Goal: Task Accomplishment & Management: Complete application form

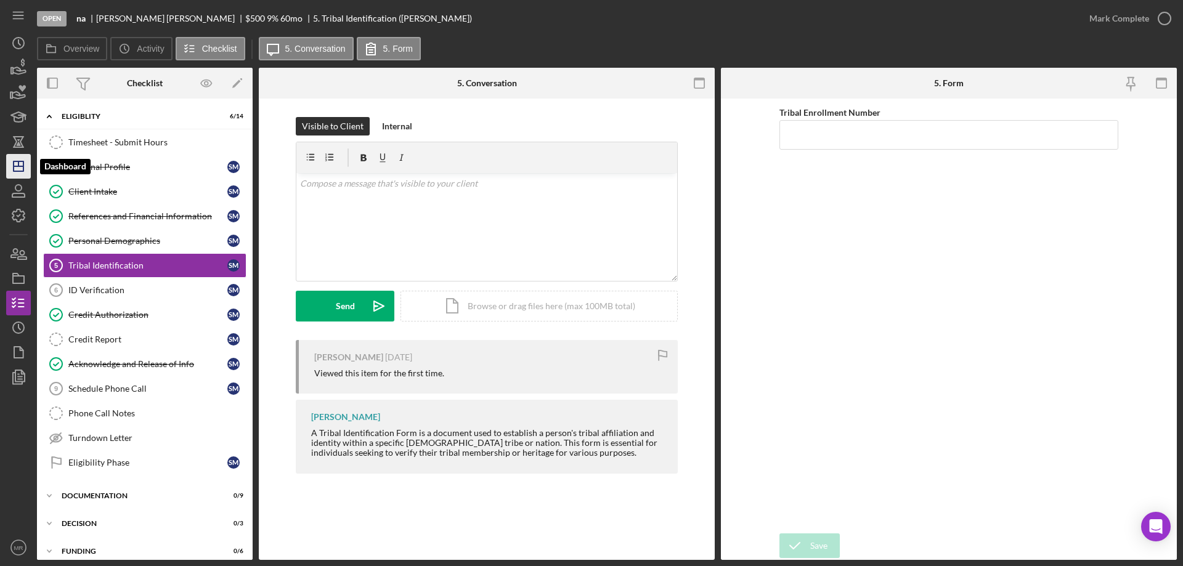
click at [14, 166] on line "button" at bounding box center [19, 166] width 10 height 0
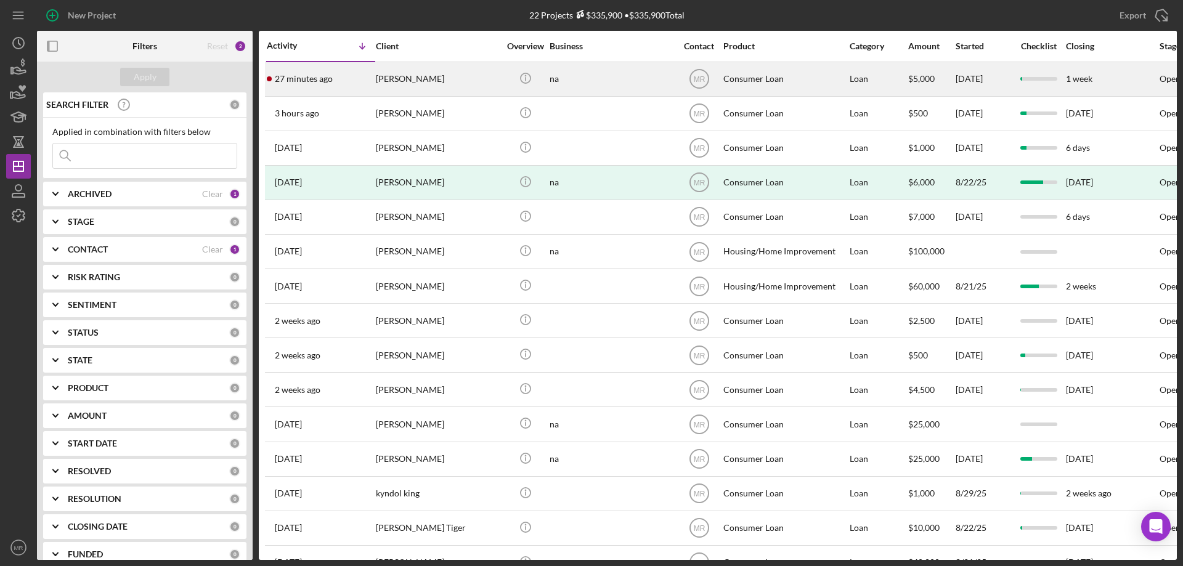
click at [638, 76] on div "na" at bounding box center [611, 79] width 123 height 33
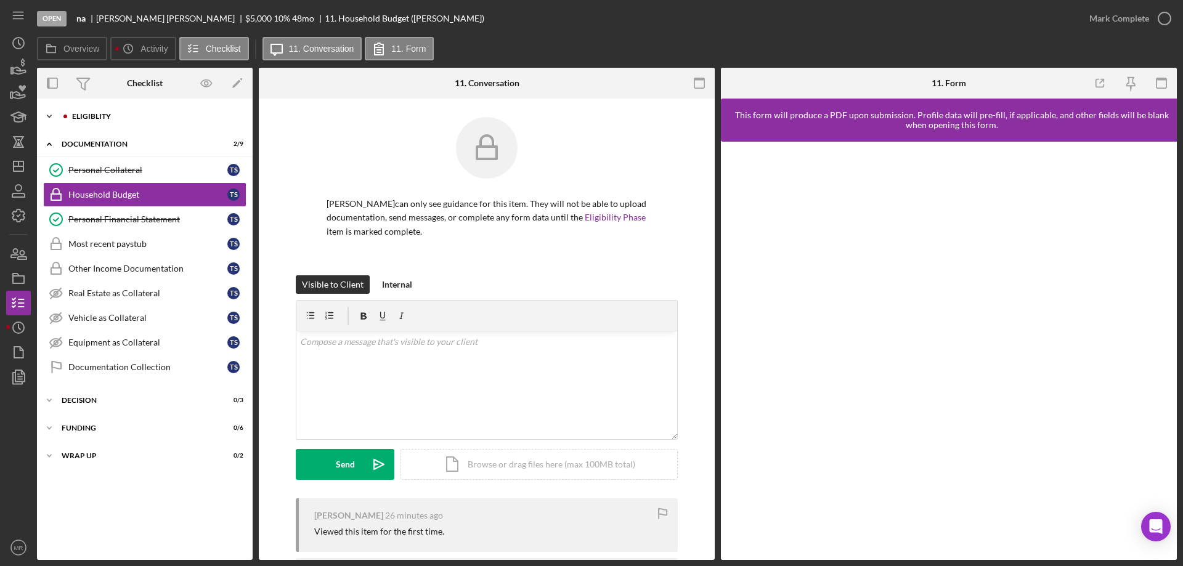
click at [103, 113] on div "Eligiblity" at bounding box center [154, 116] width 165 height 7
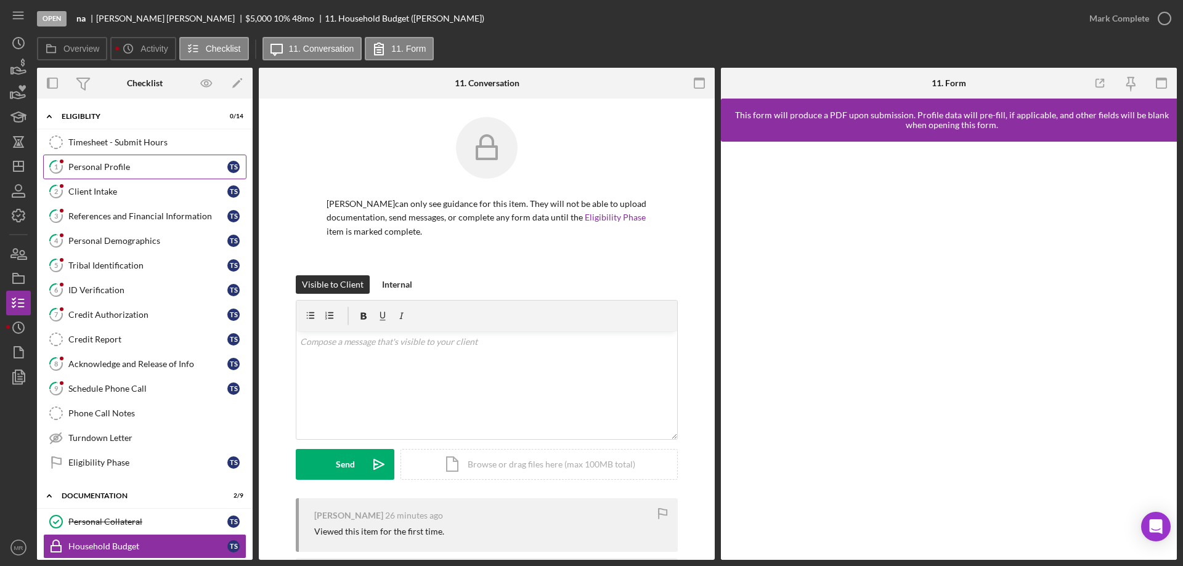
click at [105, 164] on div "Personal Profile" at bounding box center [147, 167] width 159 height 10
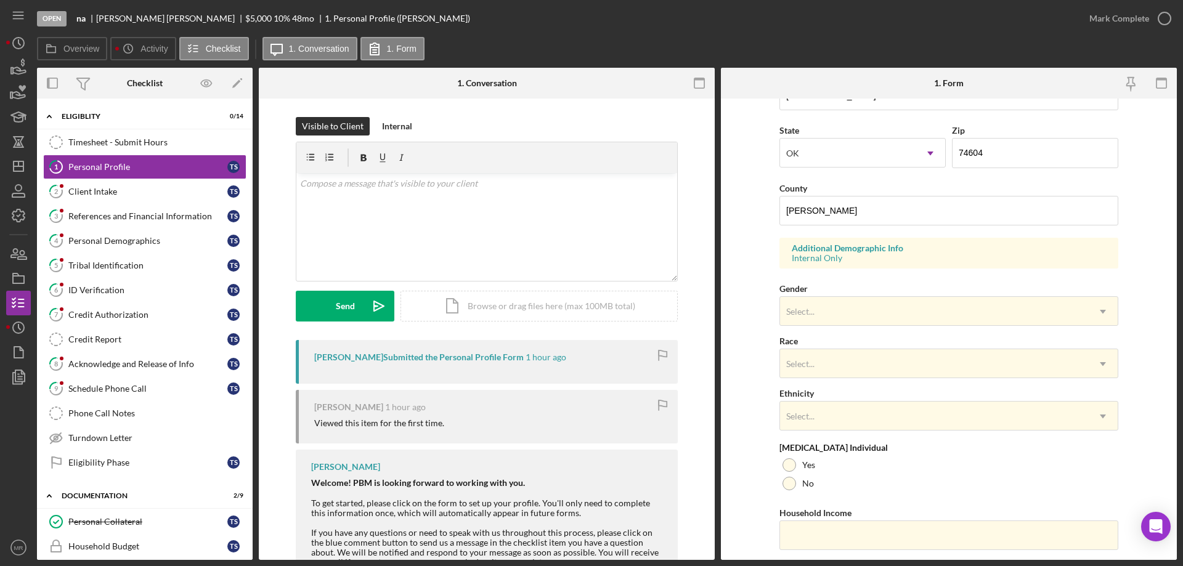
scroll to position [361, 0]
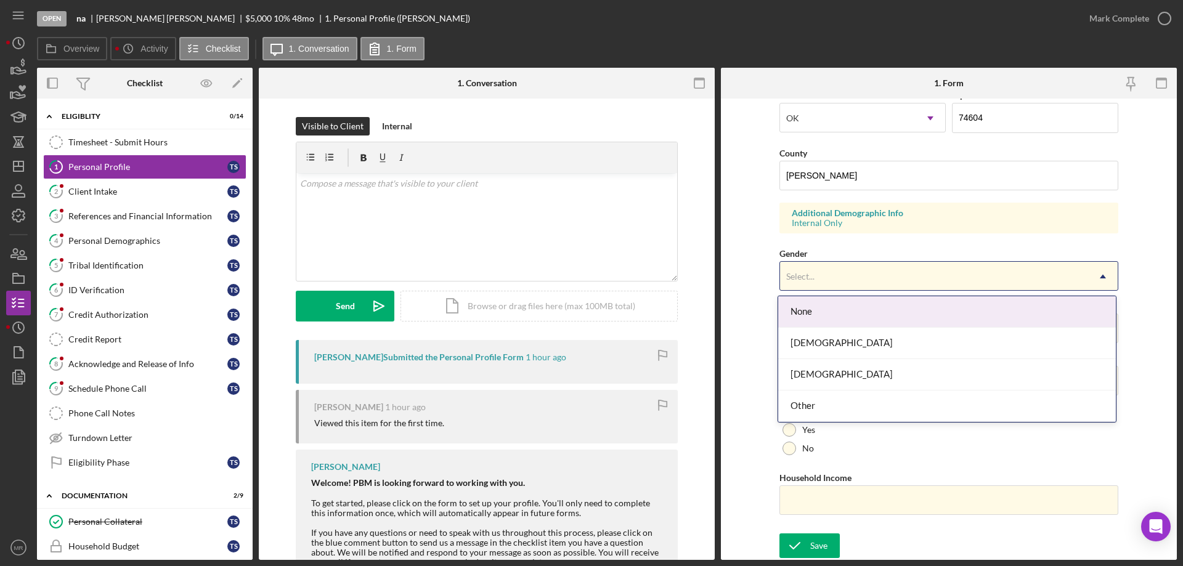
click at [1103, 272] on icon "Icon/Dropdown Arrow" at bounding box center [1103, 277] width 30 height 30
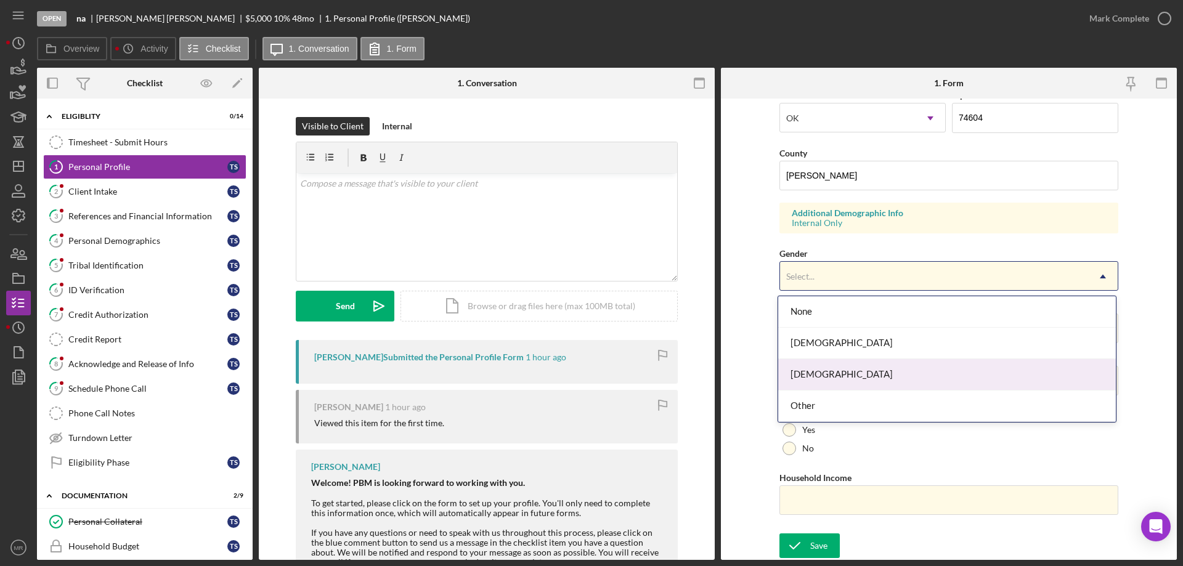
click at [952, 365] on div "[DEMOGRAPHIC_DATA]" at bounding box center [947, 374] width 338 height 31
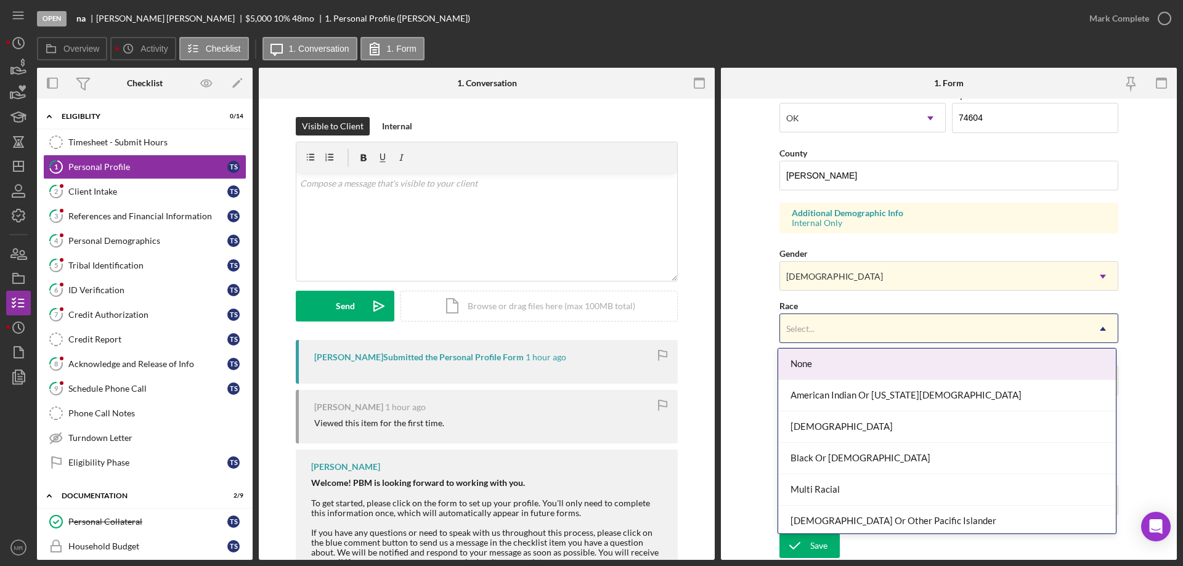
click at [945, 331] on div "Select..." at bounding box center [934, 329] width 308 height 28
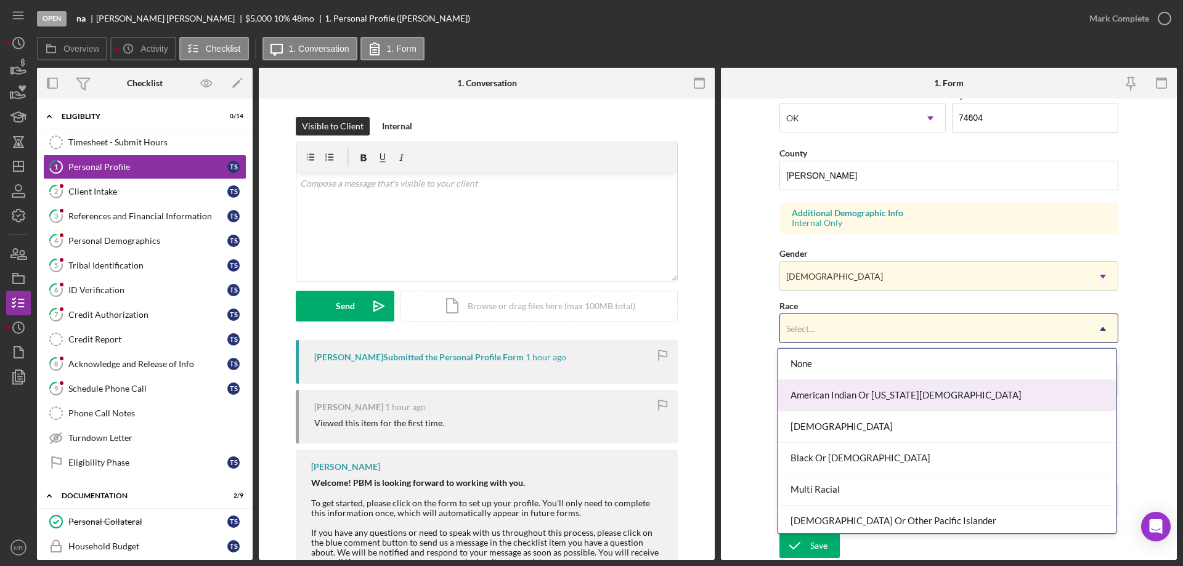
click at [963, 395] on div "American Indian Or [US_STATE][DEMOGRAPHIC_DATA]" at bounding box center [947, 395] width 338 height 31
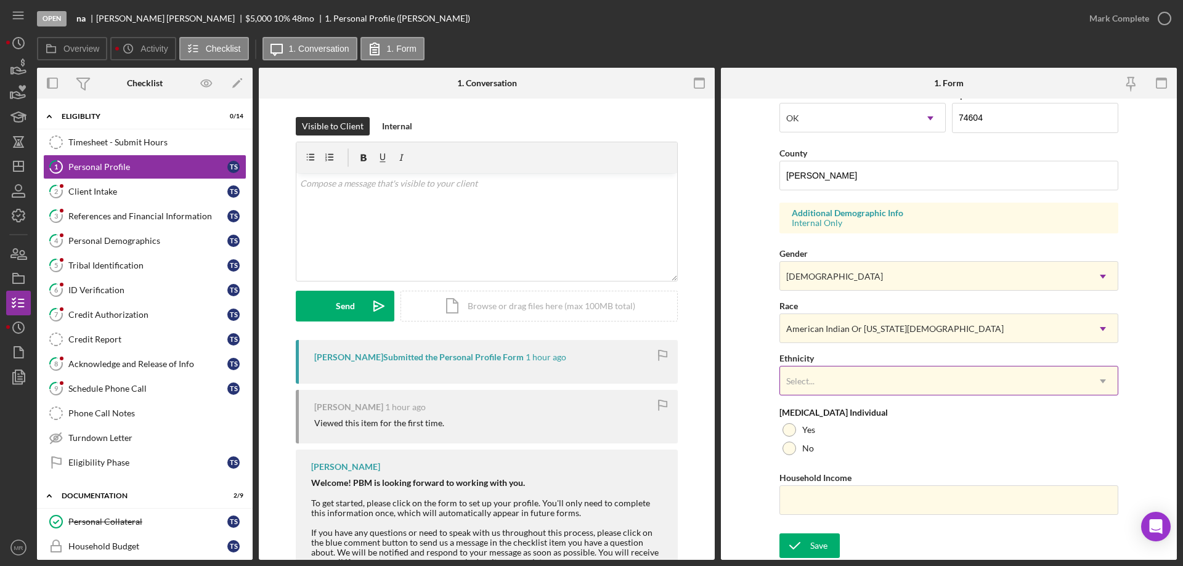
click at [943, 378] on div "Select..." at bounding box center [934, 381] width 308 height 28
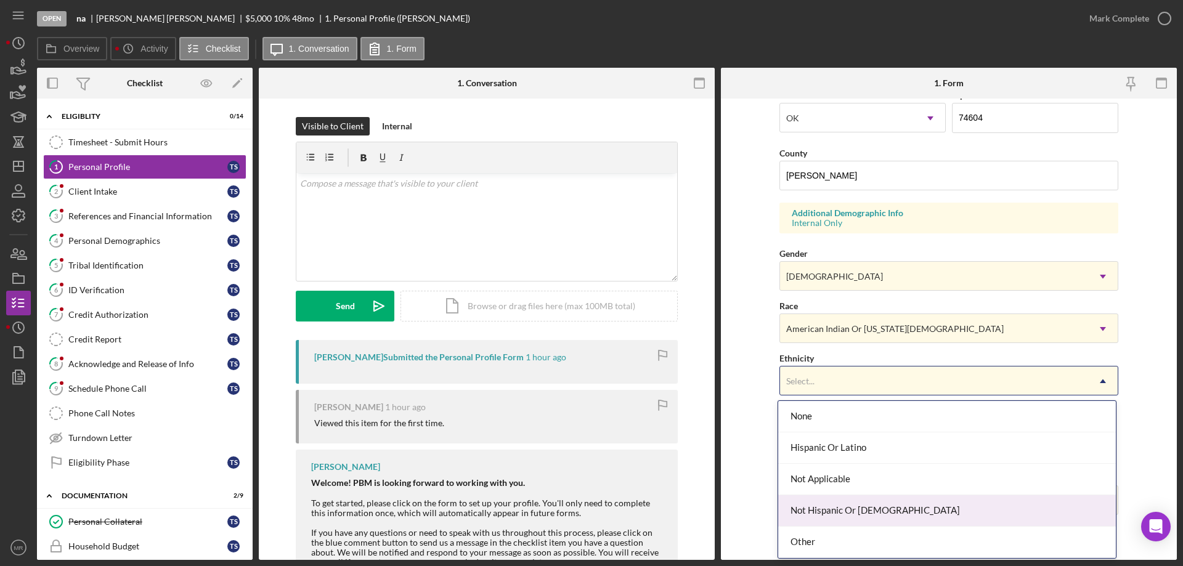
click at [946, 503] on div "Not Hispanic Or [DEMOGRAPHIC_DATA]" at bounding box center [947, 510] width 338 height 31
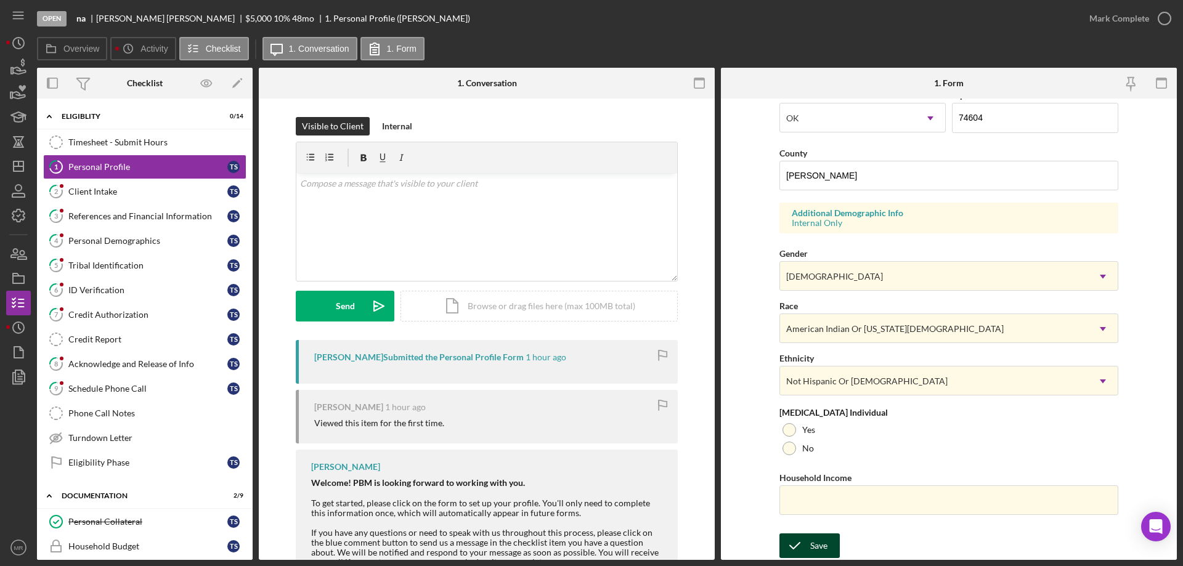
drag, startPoint x: 807, startPoint y: 540, endPoint x: 1116, endPoint y: 522, distance: 309.2
click at [808, 540] on button "Save" at bounding box center [809, 545] width 60 height 25
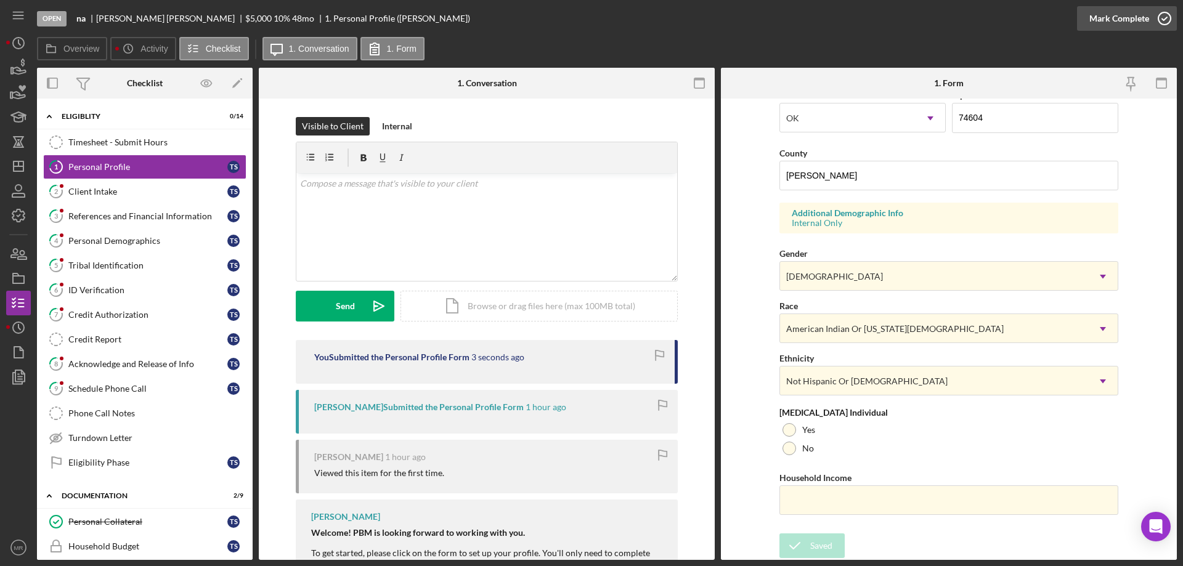
click at [1161, 12] on div "Form submitted" at bounding box center [1074, 12] width 197 height 5
click at [1162, 11] on icon "button" at bounding box center [1164, 18] width 31 height 31
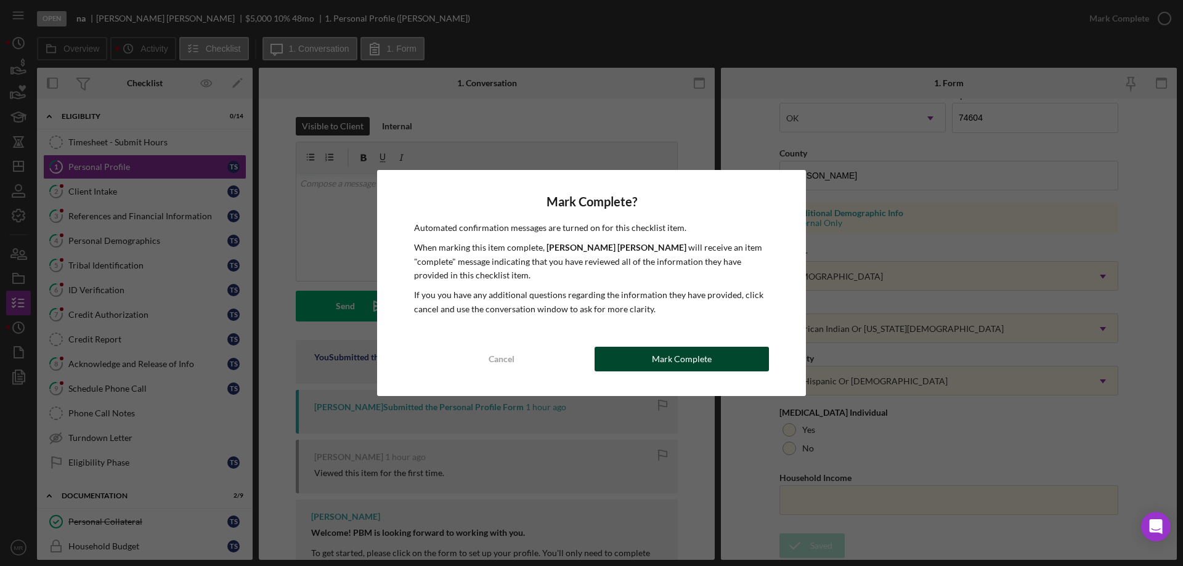
click at [734, 358] on button "Mark Complete" at bounding box center [681, 359] width 174 height 25
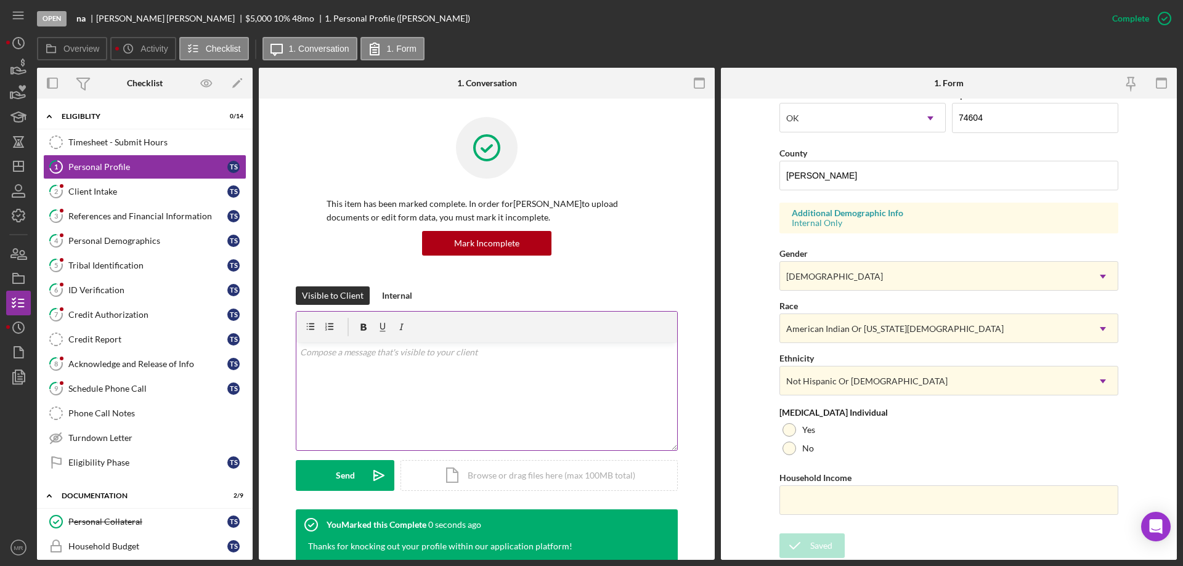
scroll to position [113, 0]
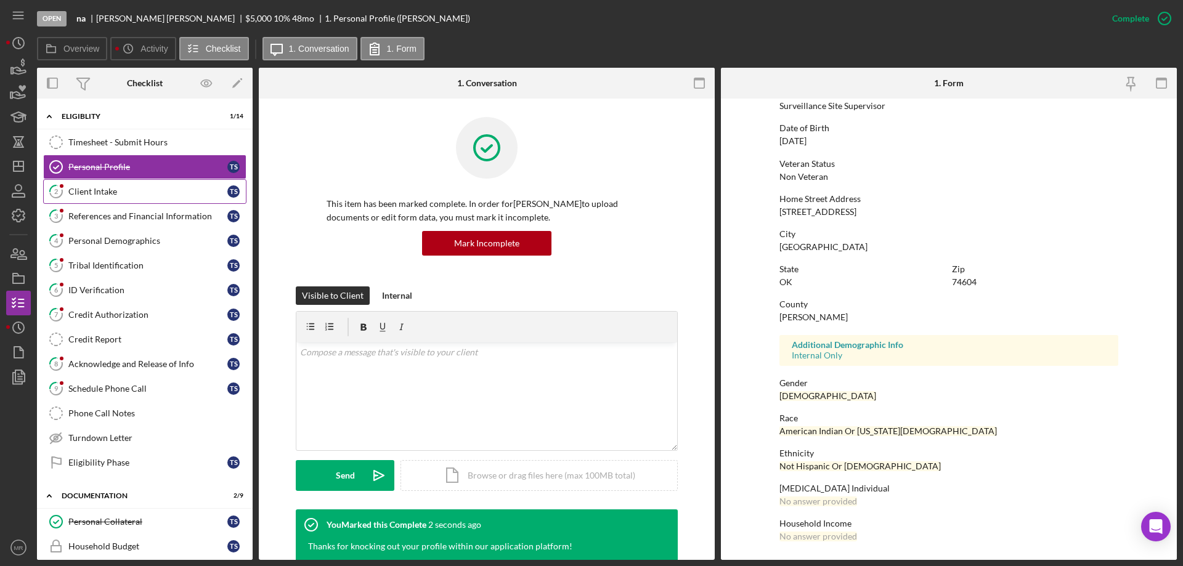
click at [109, 193] on div "Client Intake" at bounding box center [147, 192] width 159 height 10
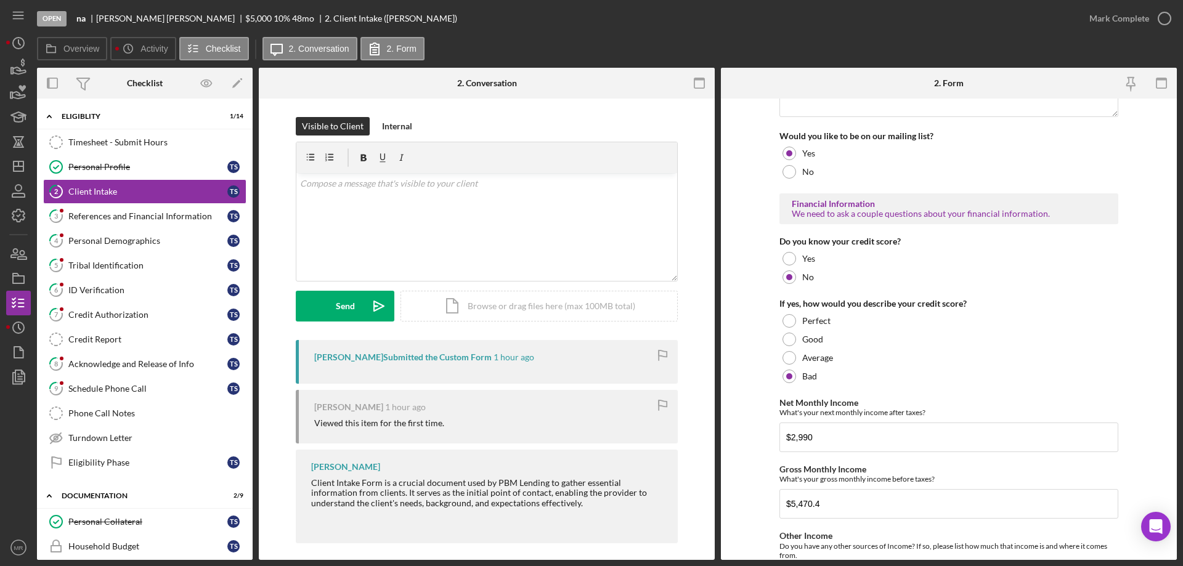
scroll to position [678, 0]
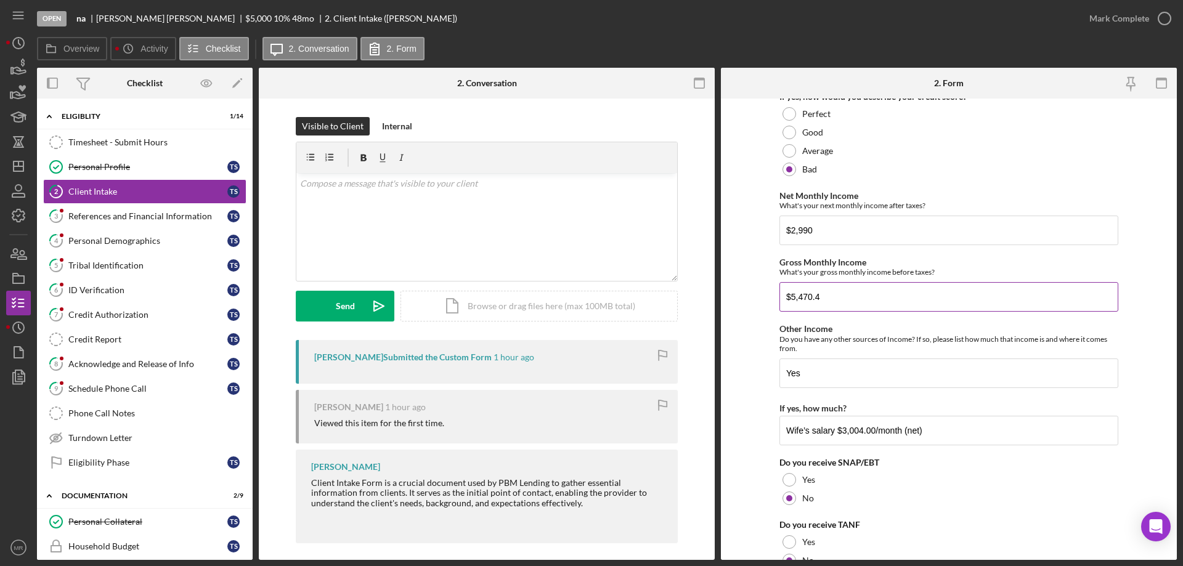
click at [826, 293] on input "$5,470.4" at bounding box center [948, 297] width 339 height 30
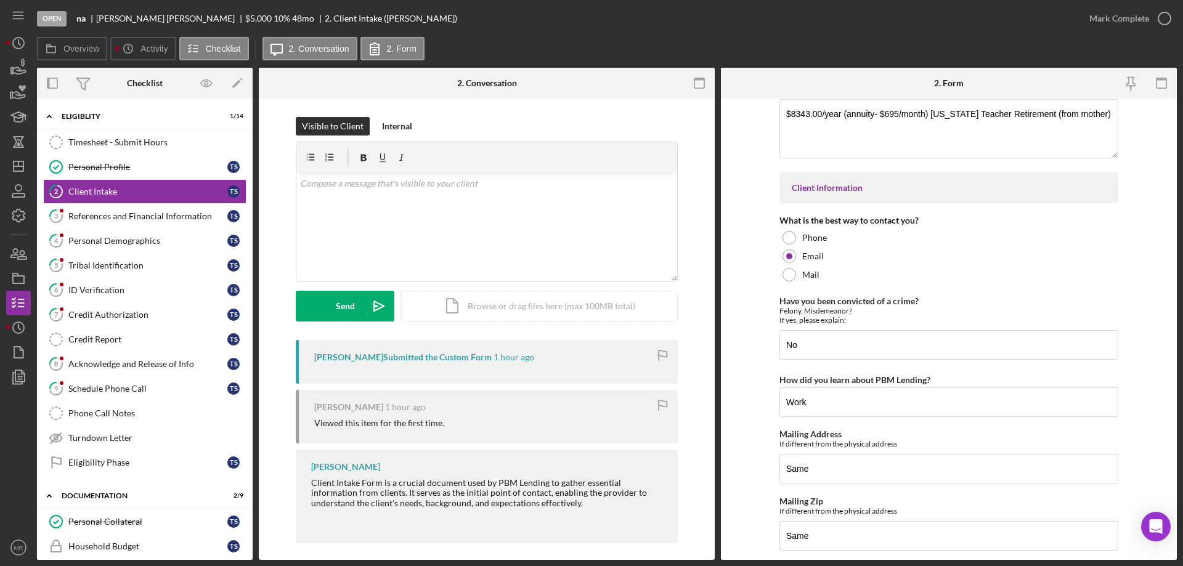
scroll to position [1719, 0]
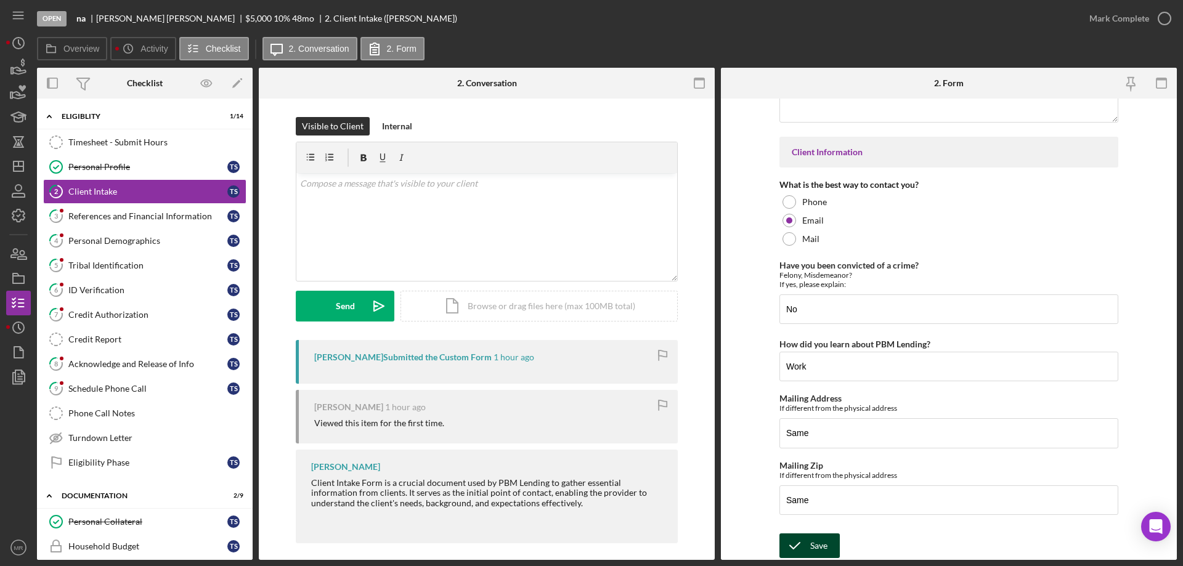
type input "$5,470"
click at [802, 545] on icon "submit" at bounding box center [794, 545] width 31 height 31
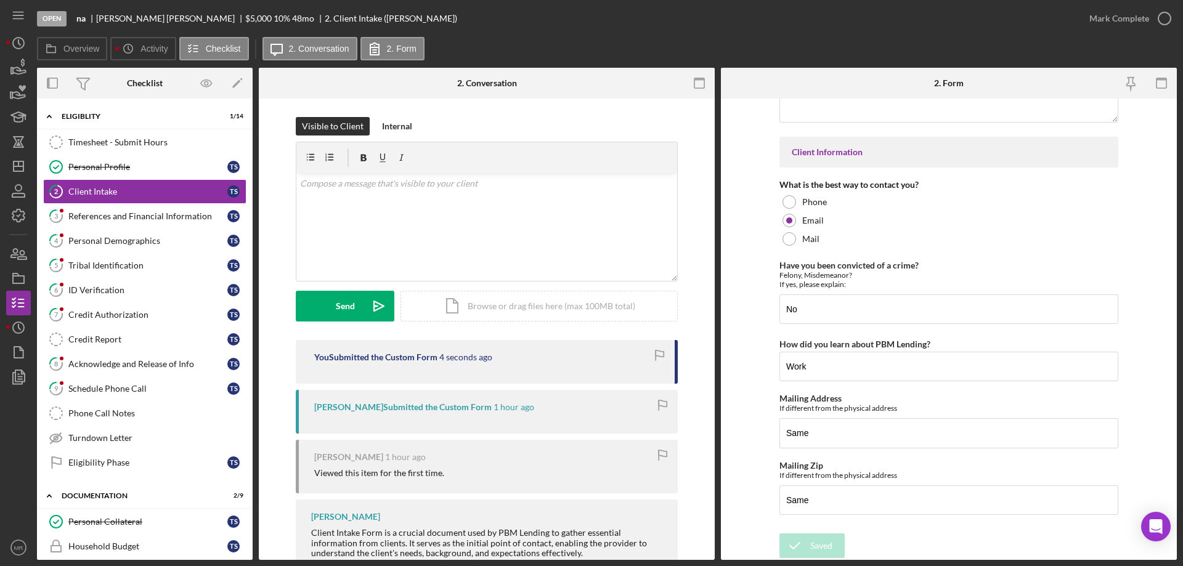
click at [0, 0] on icon "button" at bounding box center [0, 0] width 0 height 0
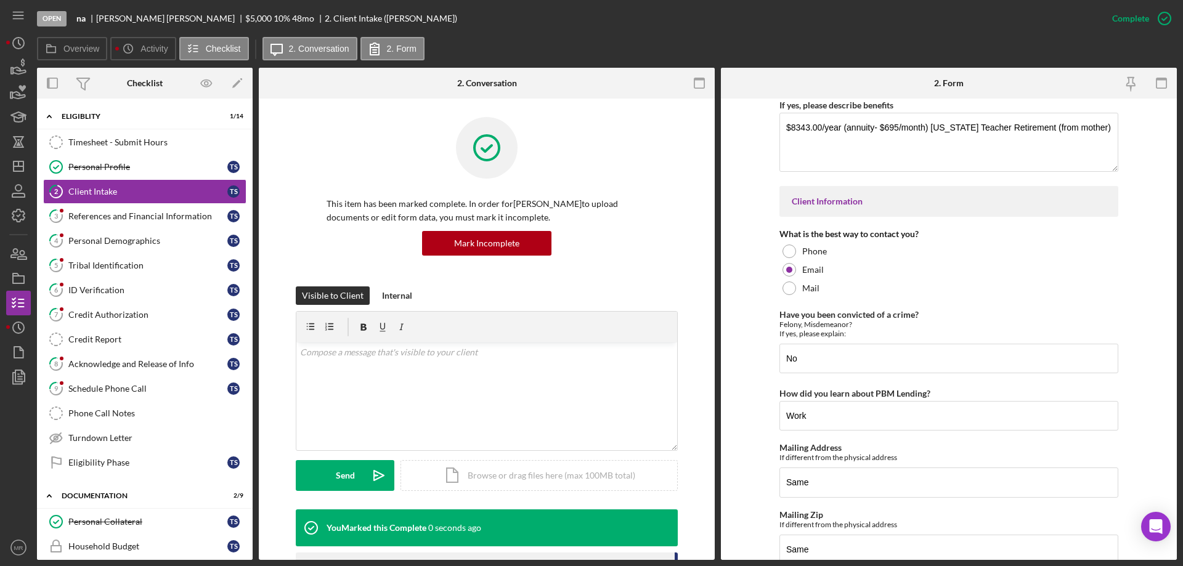
scroll to position [1769, 0]
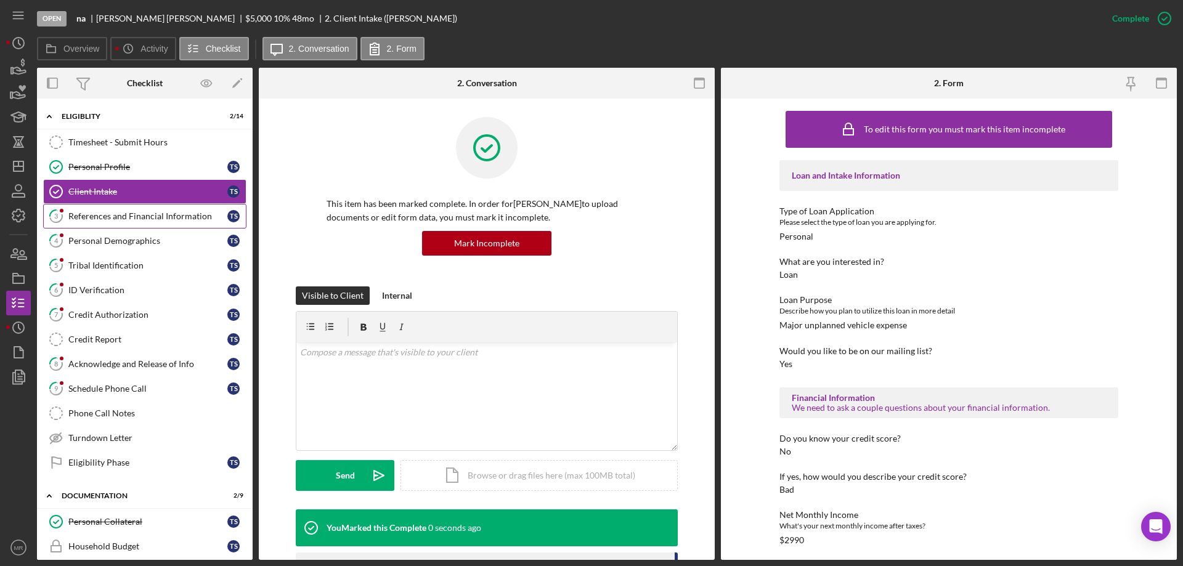
click at [116, 213] on div "References and Financial Information" at bounding box center [147, 216] width 159 height 10
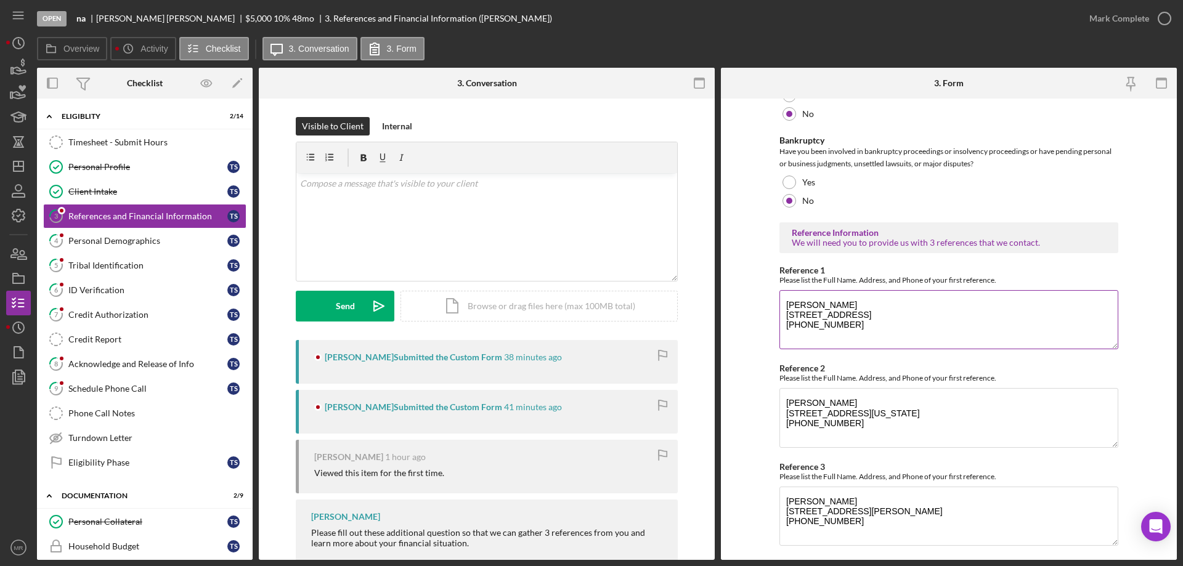
scroll to position [419, 0]
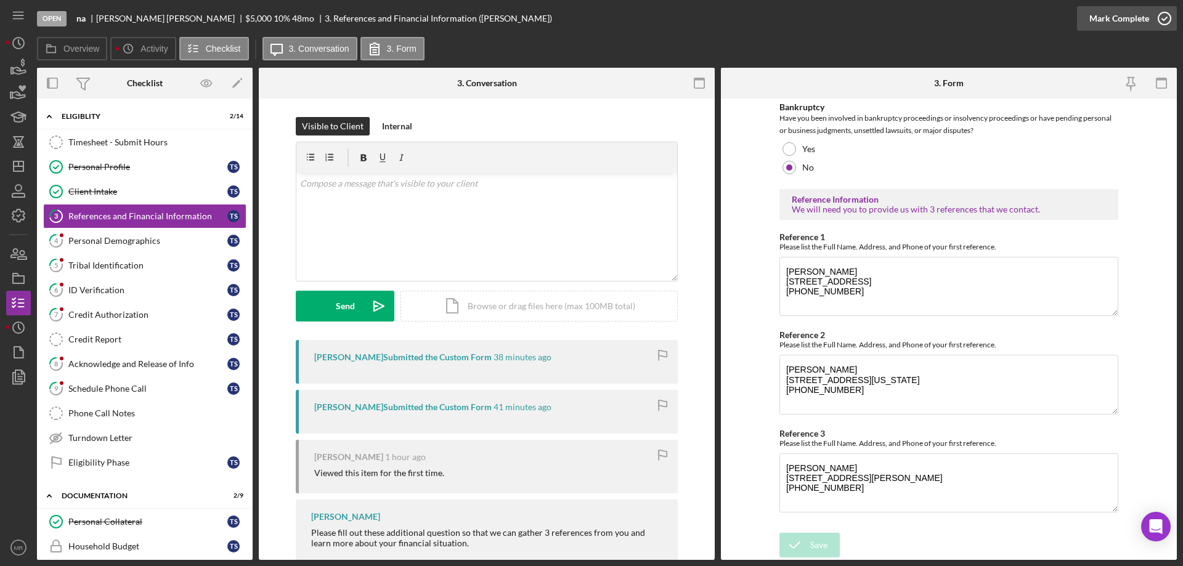
click at [1161, 13] on circle "button" at bounding box center [1164, 18] width 12 height 12
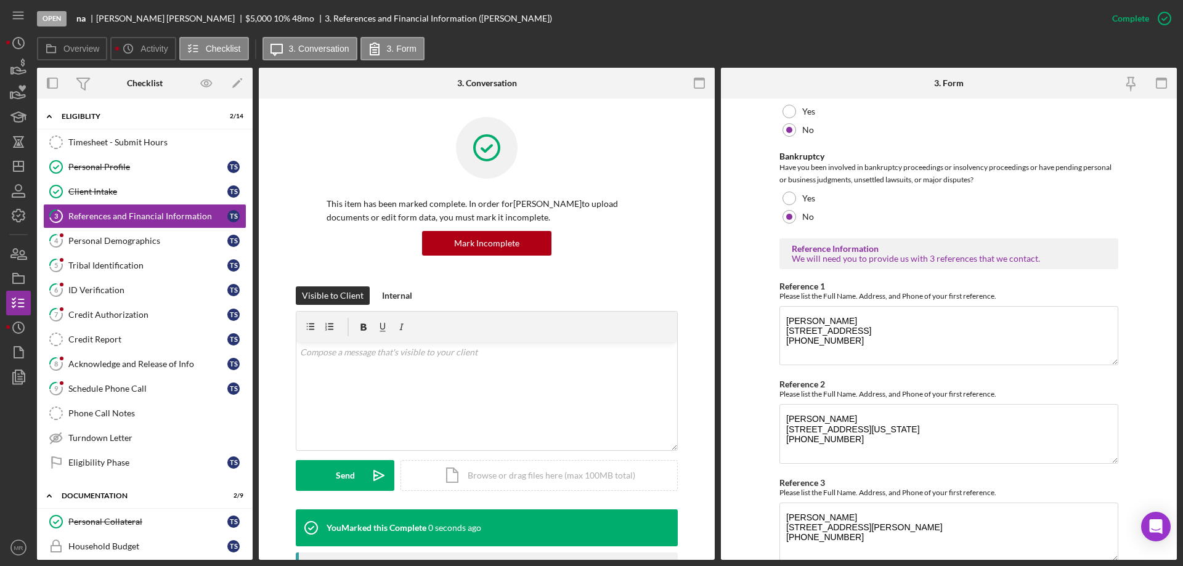
scroll to position [468, 0]
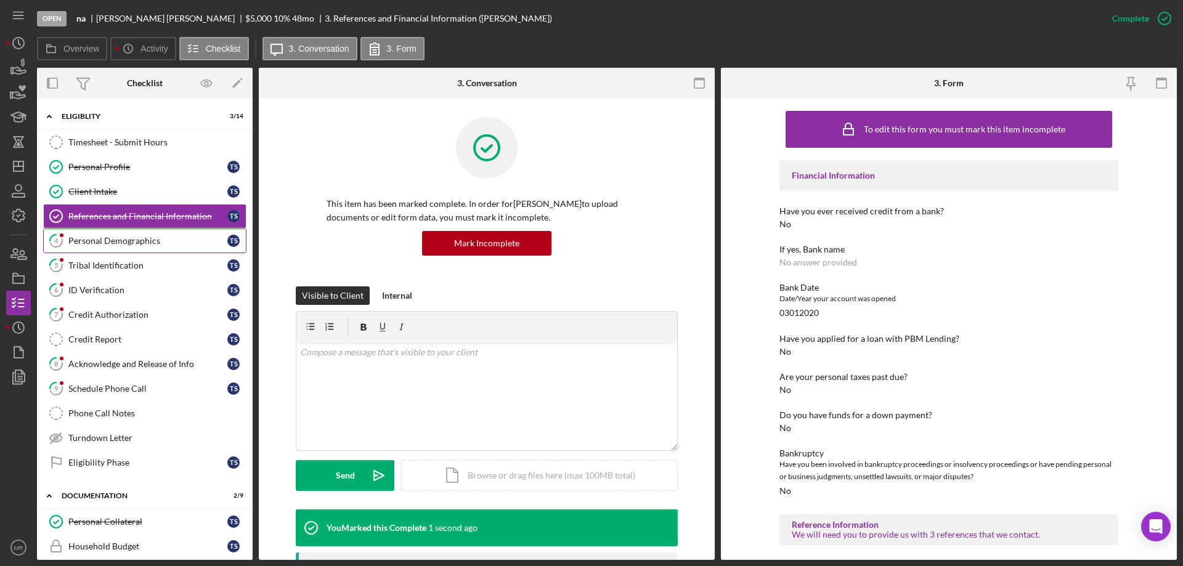
click at [85, 236] on div "Personal Demographics" at bounding box center [147, 241] width 159 height 10
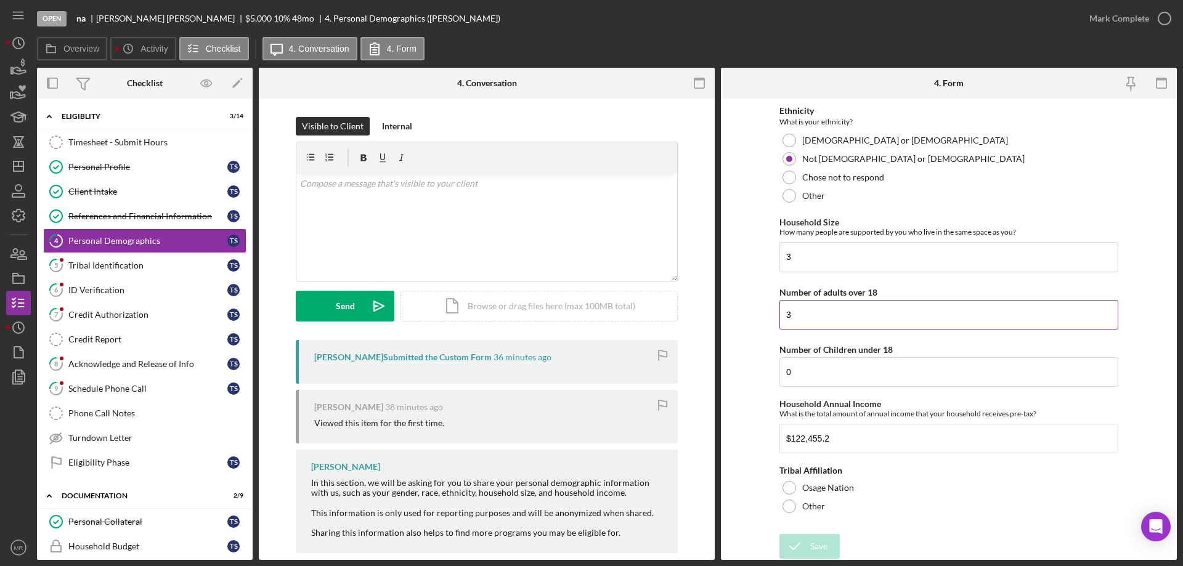
scroll to position [547, 0]
click at [1168, 9] on icon "button" at bounding box center [1164, 18] width 31 height 31
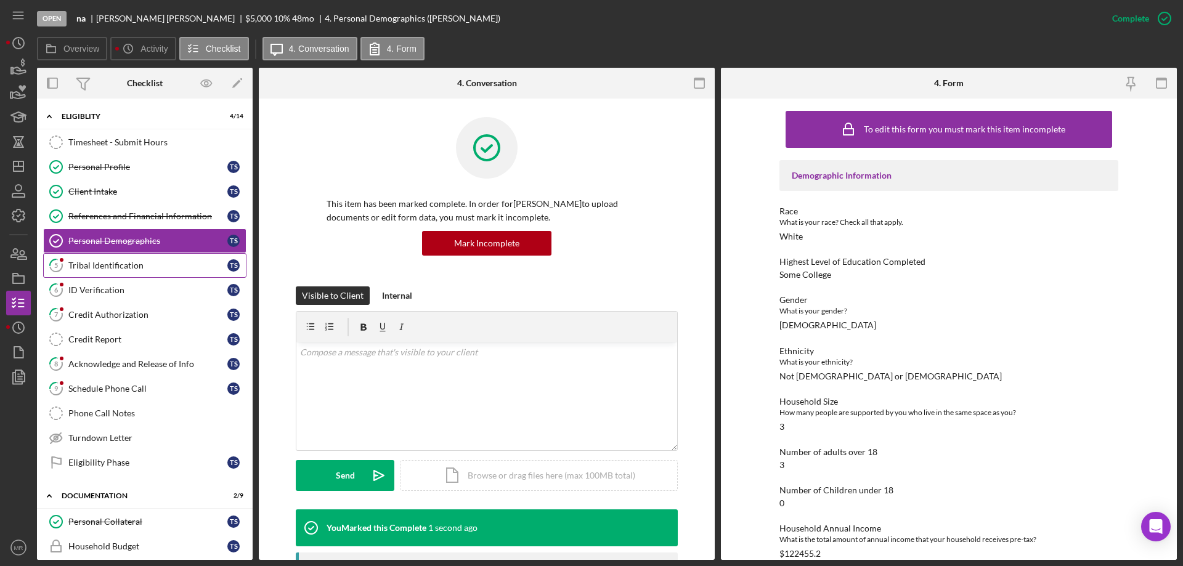
click at [103, 263] on div "Tribal Identification" at bounding box center [147, 266] width 159 height 10
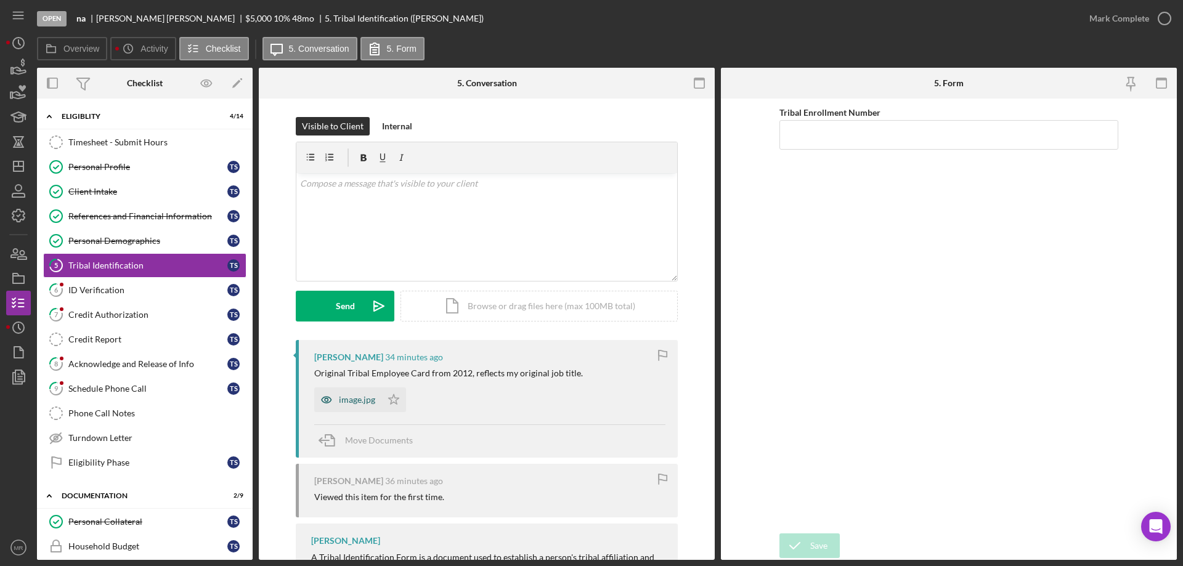
click at [351, 404] on div "image.jpg" at bounding box center [357, 400] width 36 height 10
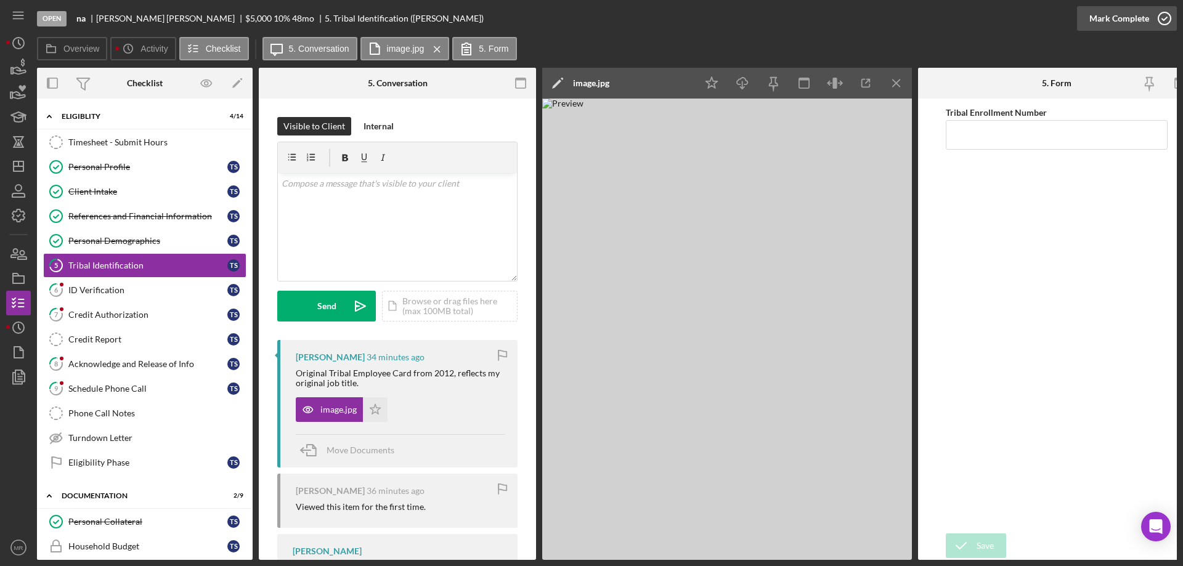
click at [1163, 18] on icon "button" at bounding box center [1164, 18] width 31 height 31
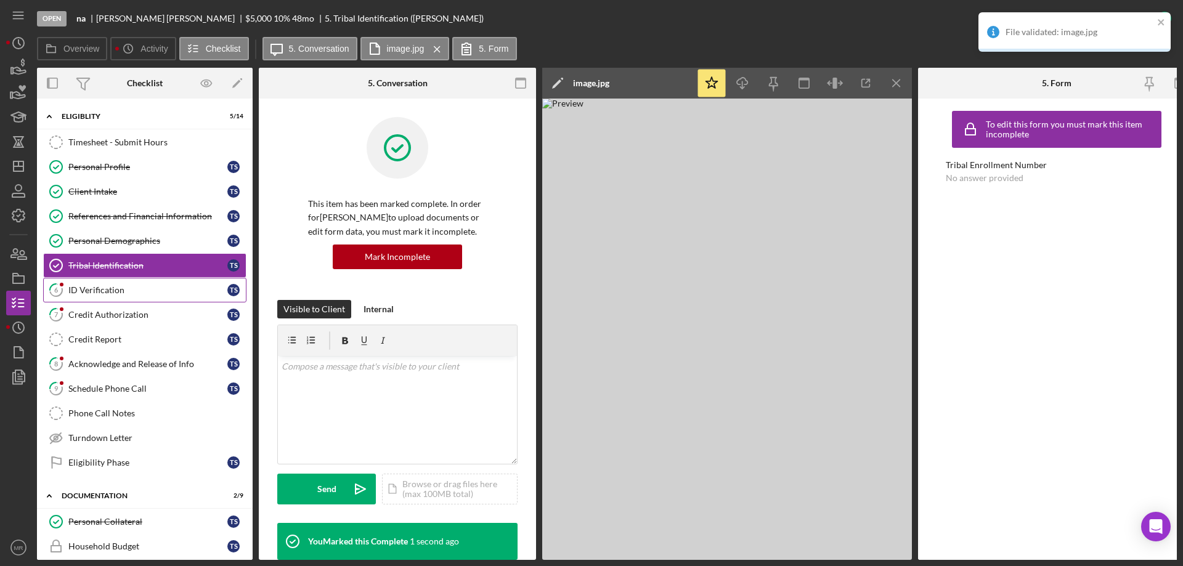
click at [100, 290] on div "ID Verification" at bounding box center [147, 290] width 159 height 10
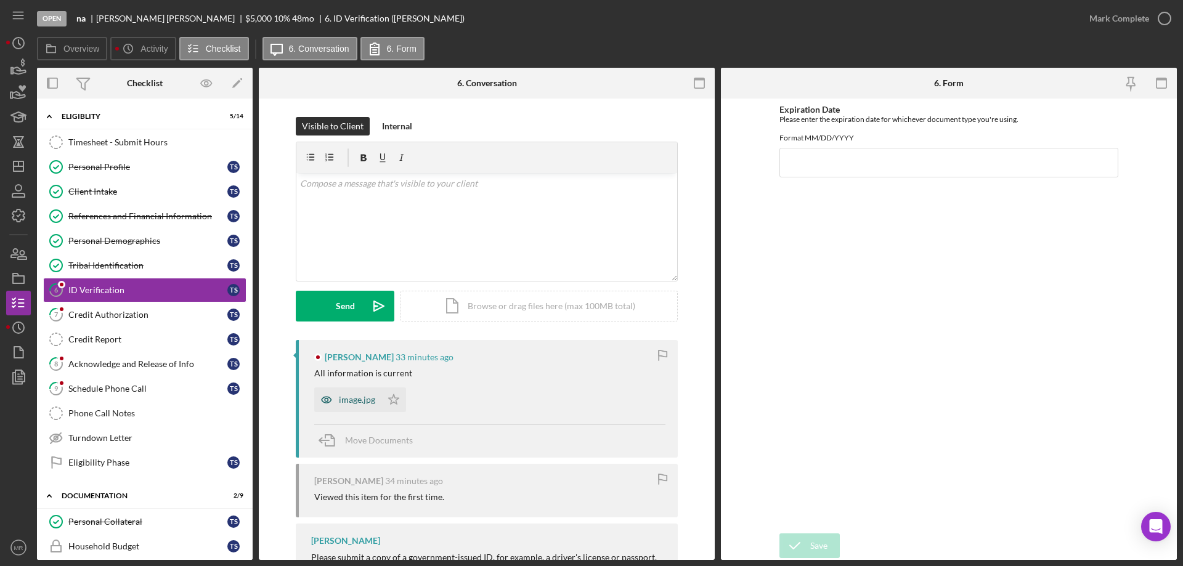
click at [354, 399] on div "image.jpg" at bounding box center [357, 400] width 36 height 10
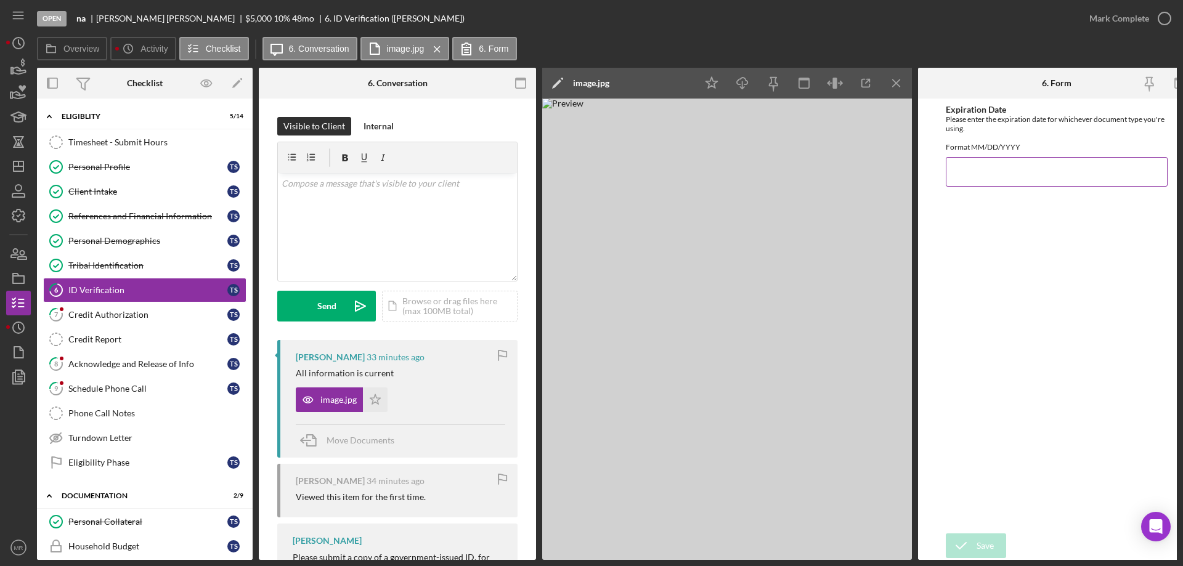
click at [1010, 181] on input "Expiration Date" at bounding box center [1057, 172] width 222 height 30
type input "[DATE]"
click at [973, 540] on icon "submit" at bounding box center [961, 545] width 31 height 31
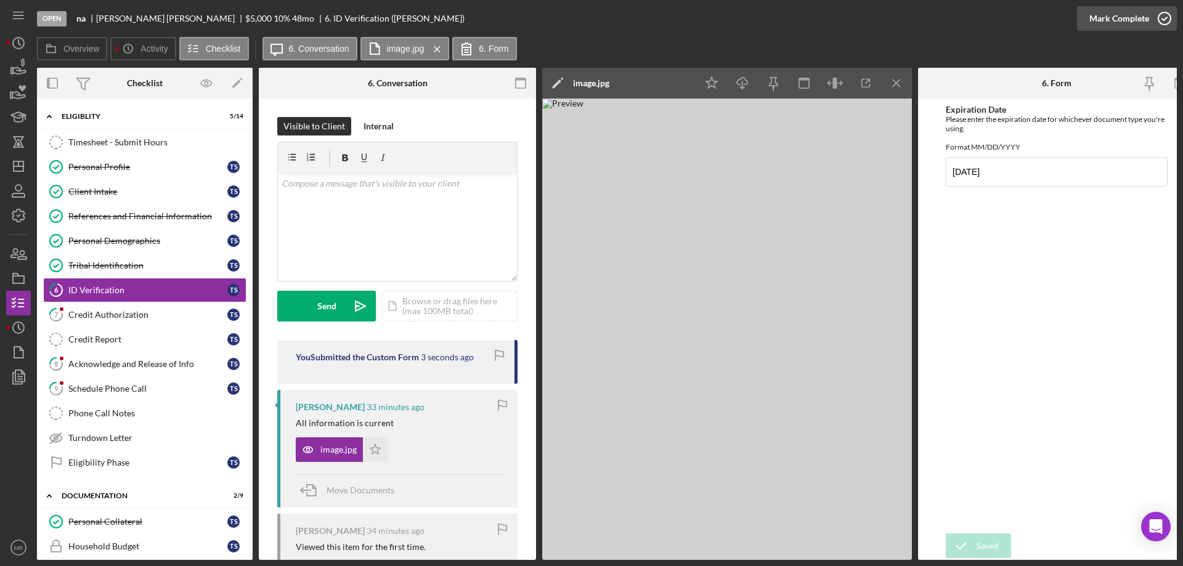
click at [1167, 18] on icon "button" at bounding box center [1164, 18] width 31 height 31
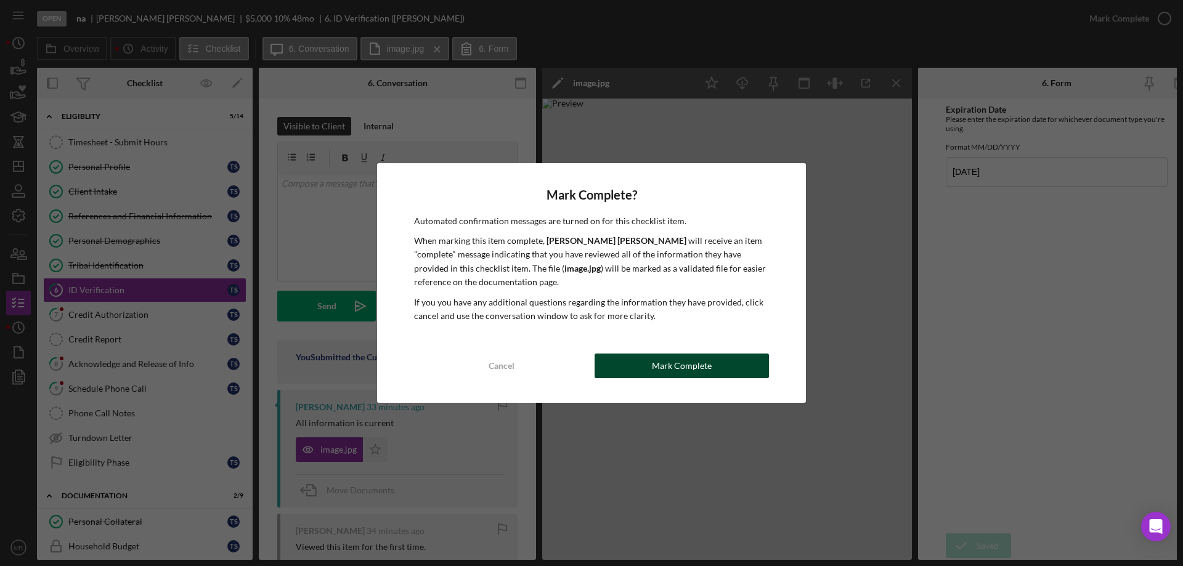
click at [699, 370] on div "Mark Complete" at bounding box center [682, 366] width 60 height 25
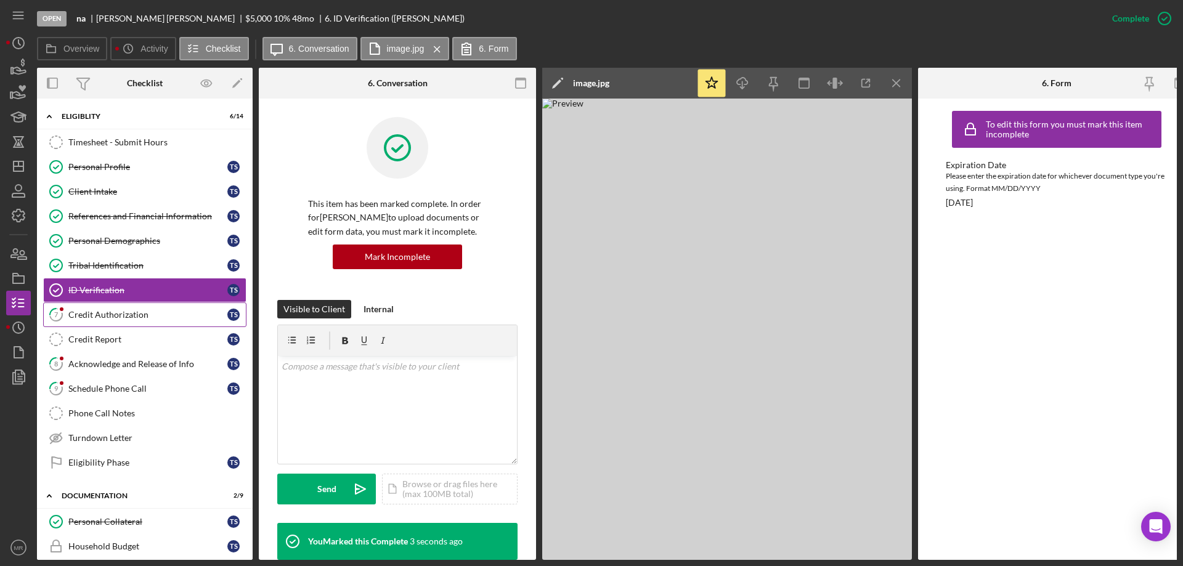
click at [101, 312] on div "Credit Authorization" at bounding box center [147, 315] width 159 height 10
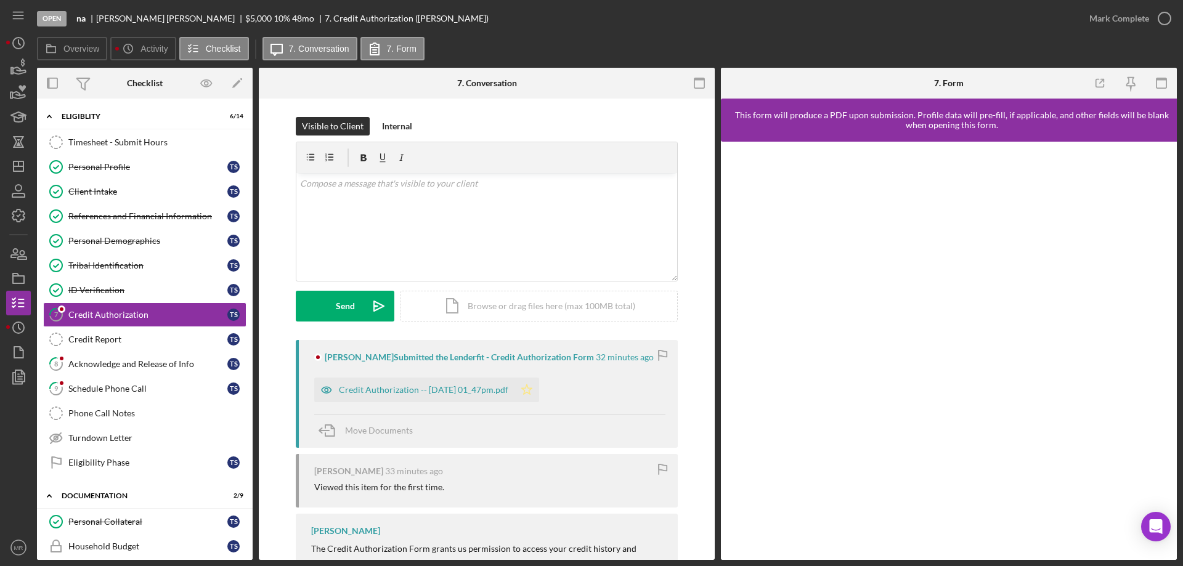
click at [532, 391] on polygon "button" at bounding box center [527, 389] width 10 height 10
click at [396, 391] on div "Credit Authorization -- [DATE] 01_47pm.pdf" at bounding box center [423, 390] width 169 height 10
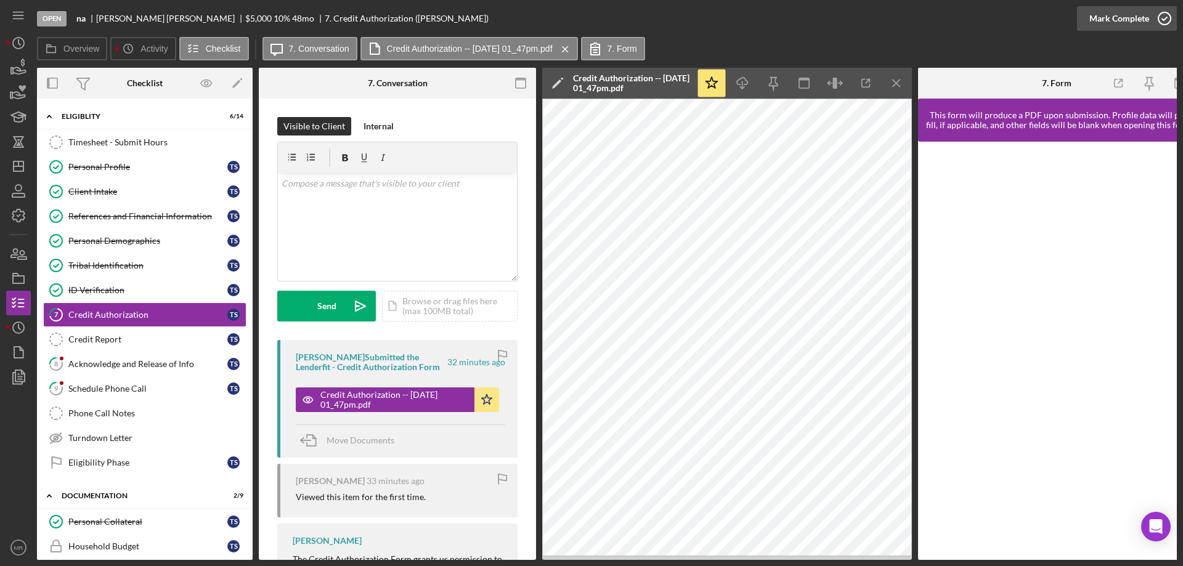
click at [1164, 19] on icon "button" at bounding box center [1164, 18] width 31 height 31
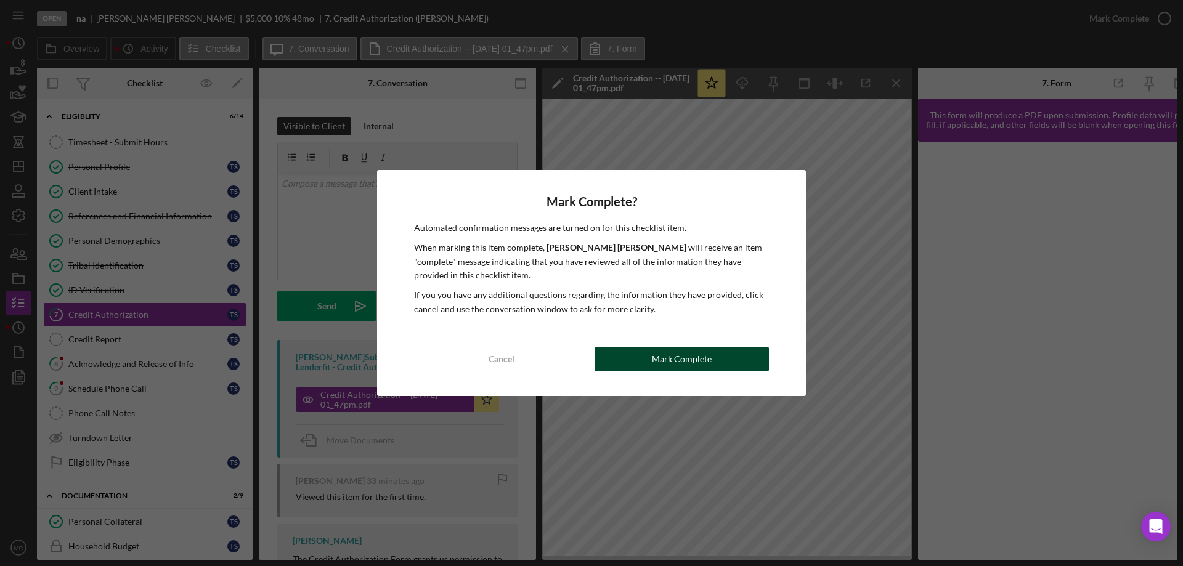
click at [677, 365] on div "Mark Complete" at bounding box center [682, 359] width 60 height 25
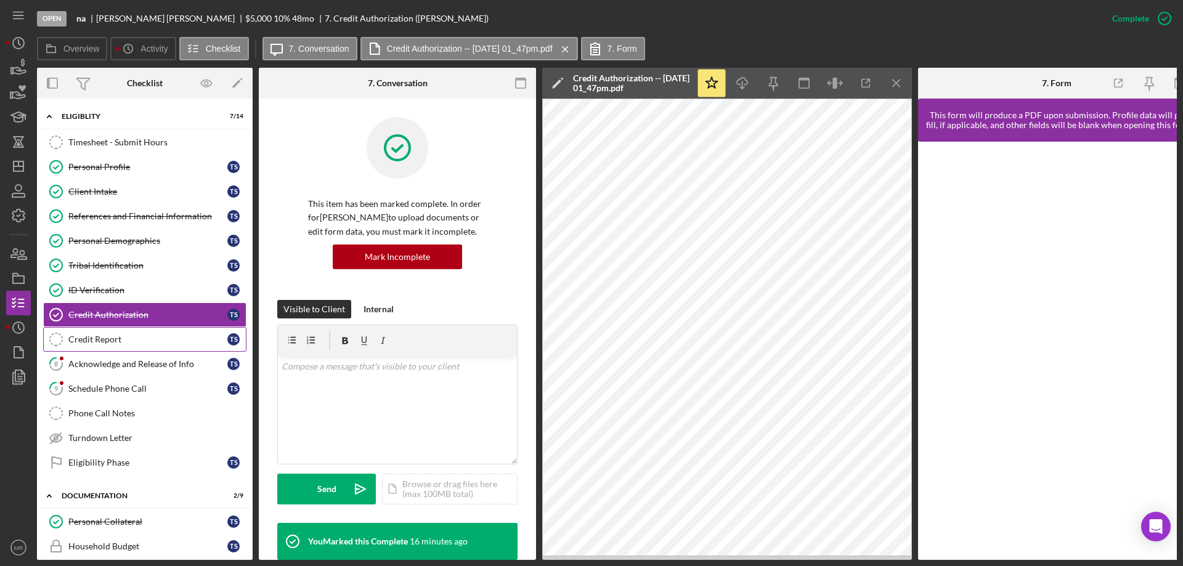
click at [105, 343] on div "Credit Report" at bounding box center [147, 340] width 159 height 10
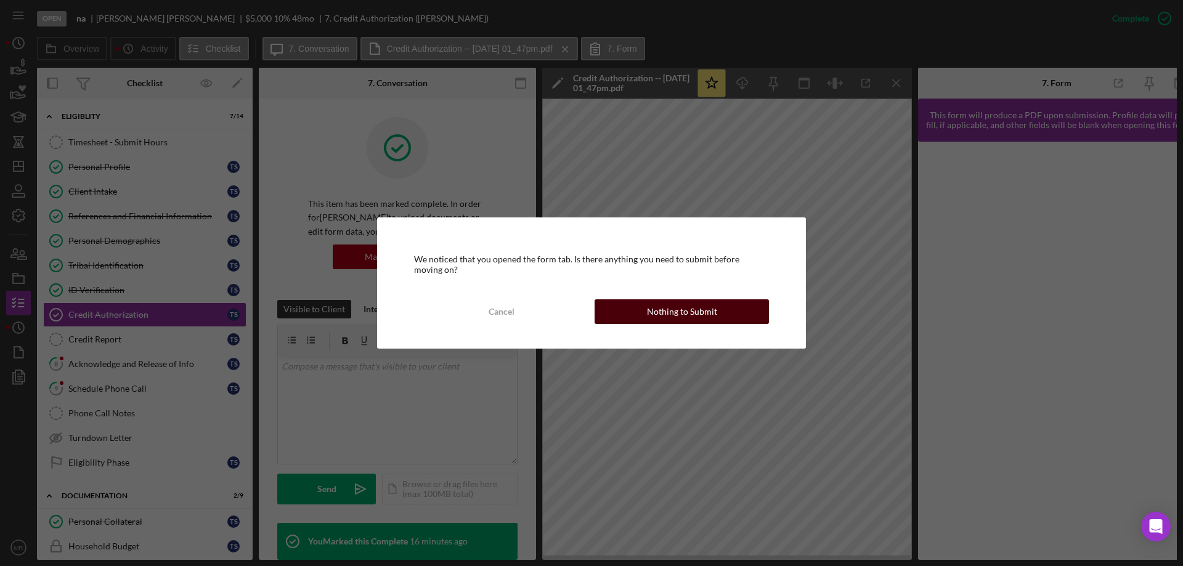
click at [710, 308] on div "Nothing to Submit" at bounding box center [682, 311] width 70 height 25
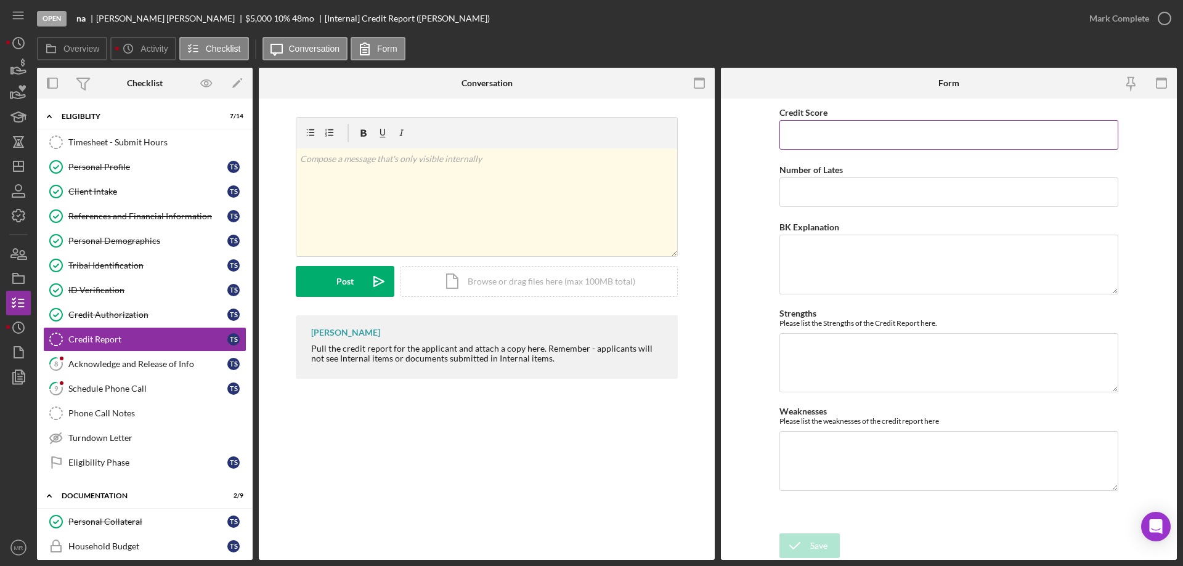
click at [836, 142] on input "Credit Score" at bounding box center [948, 135] width 339 height 30
type input "640"
click at [811, 541] on div "Save" at bounding box center [818, 545] width 17 height 25
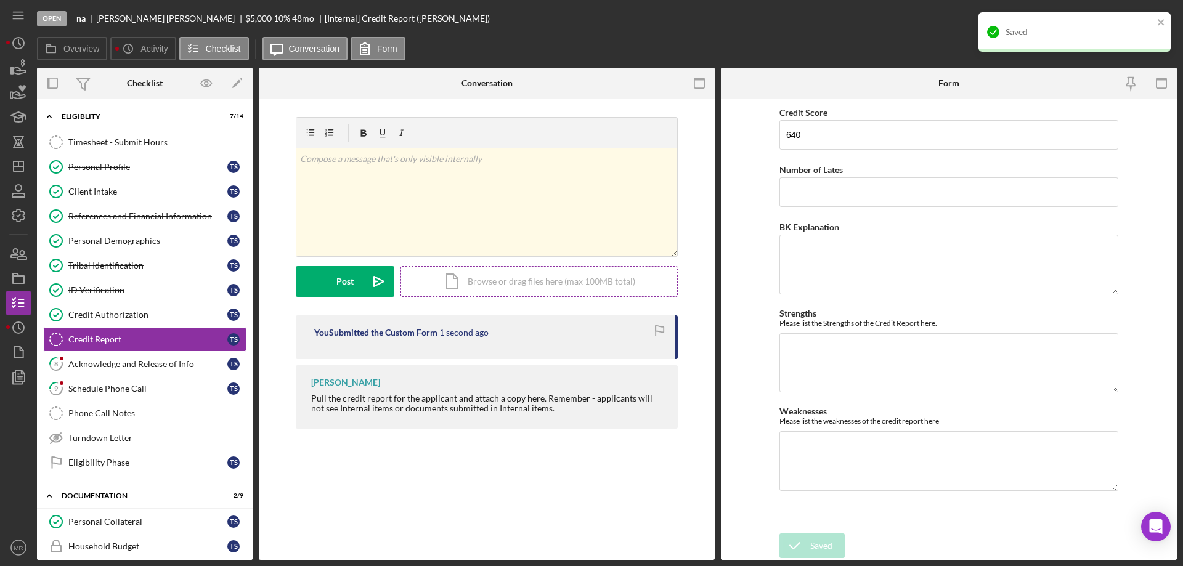
click at [514, 283] on div "Icon/Document Browse or drag files here (max 100MB total) Tap to choose files o…" at bounding box center [538, 281] width 277 height 31
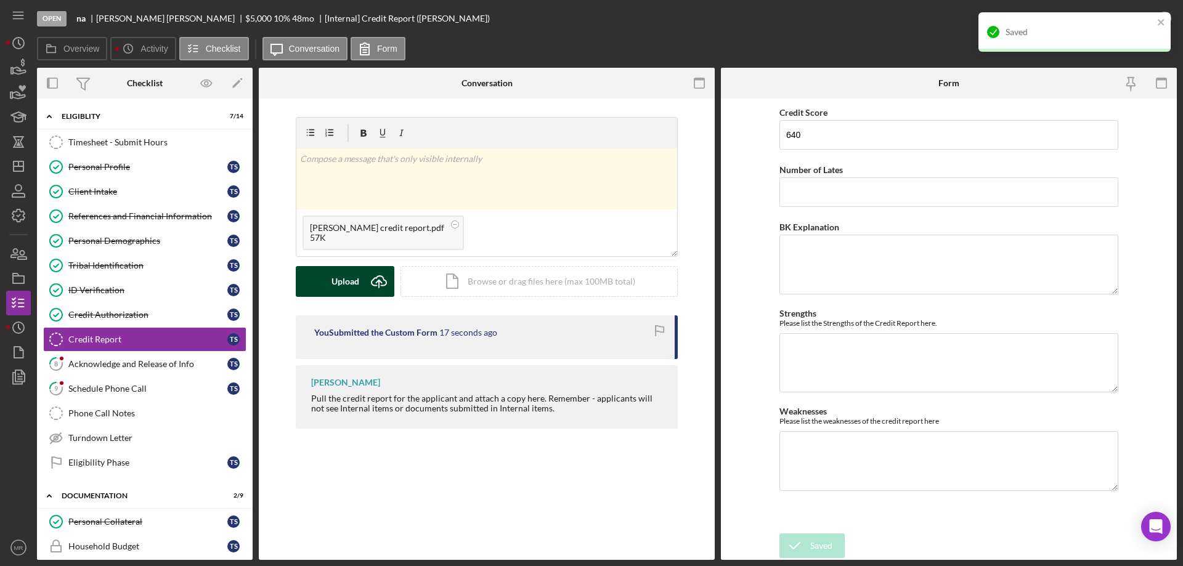
click at [355, 278] on div "Upload" at bounding box center [345, 281] width 28 height 31
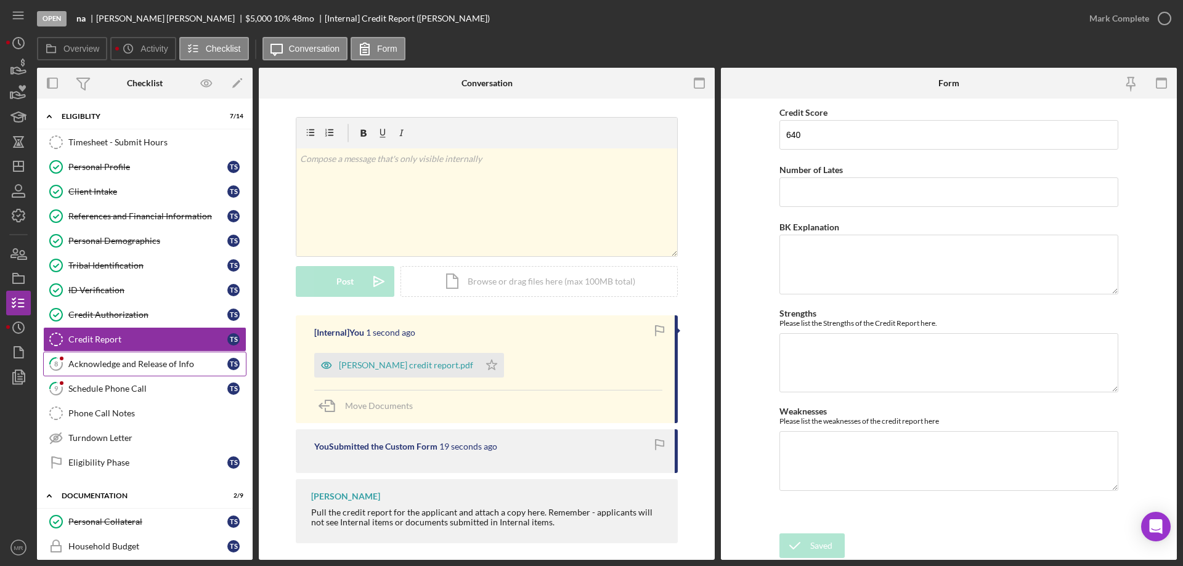
click at [110, 362] on div "Acknowledge and Release of Info" at bounding box center [147, 364] width 159 height 10
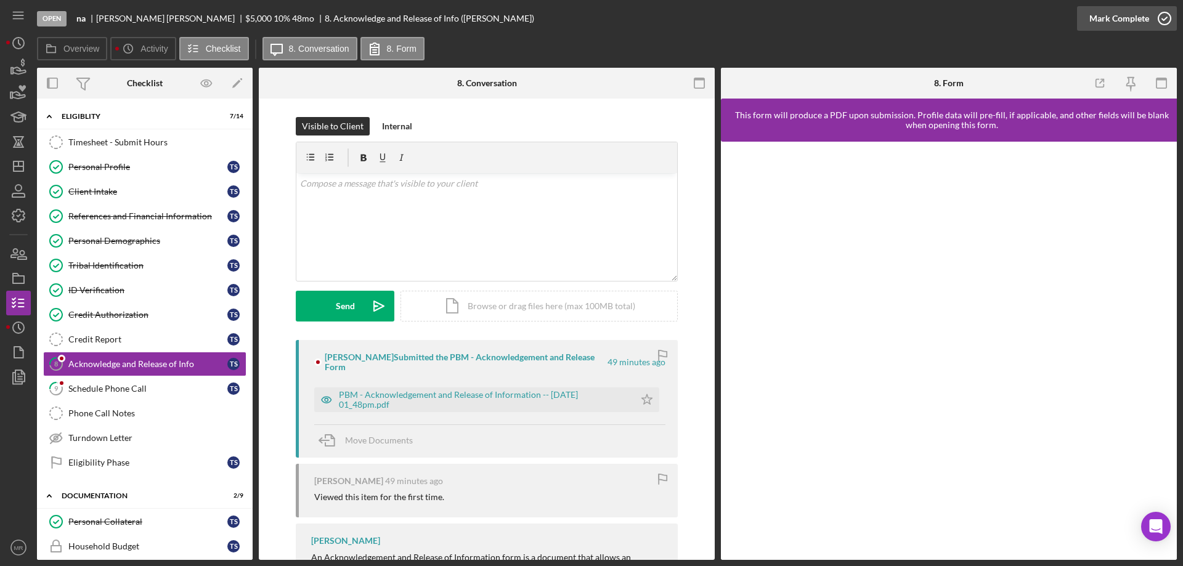
click at [1167, 23] on icon "button" at bounding box center [1164, 18] width 31 height 31
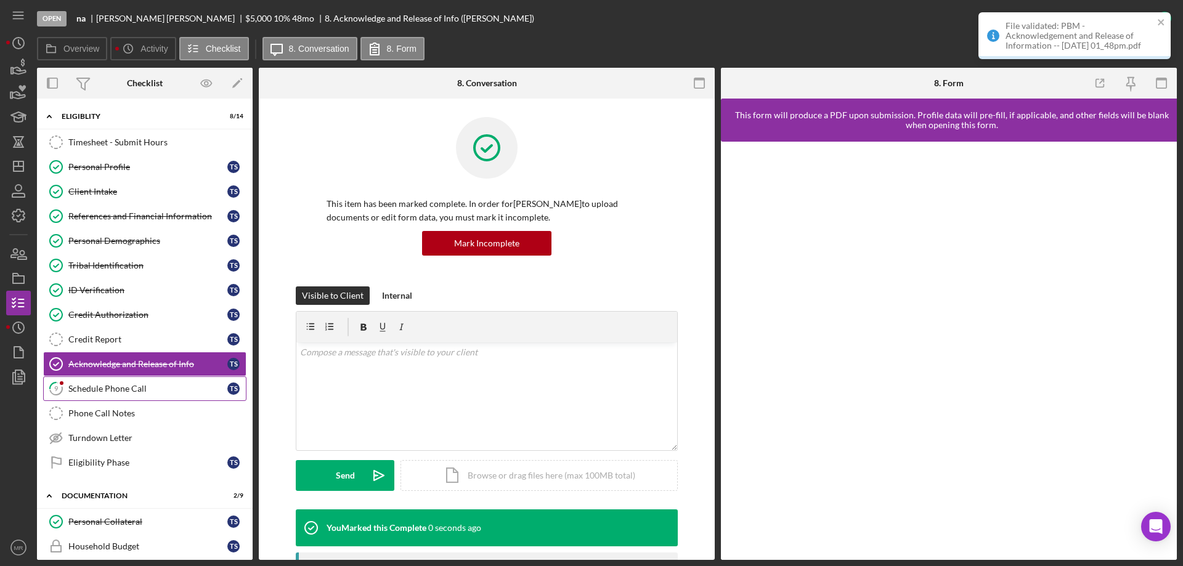
click at [88, 384] on div "Schedule Phone Call" at bounding box center [147, 389] width 159 height 10
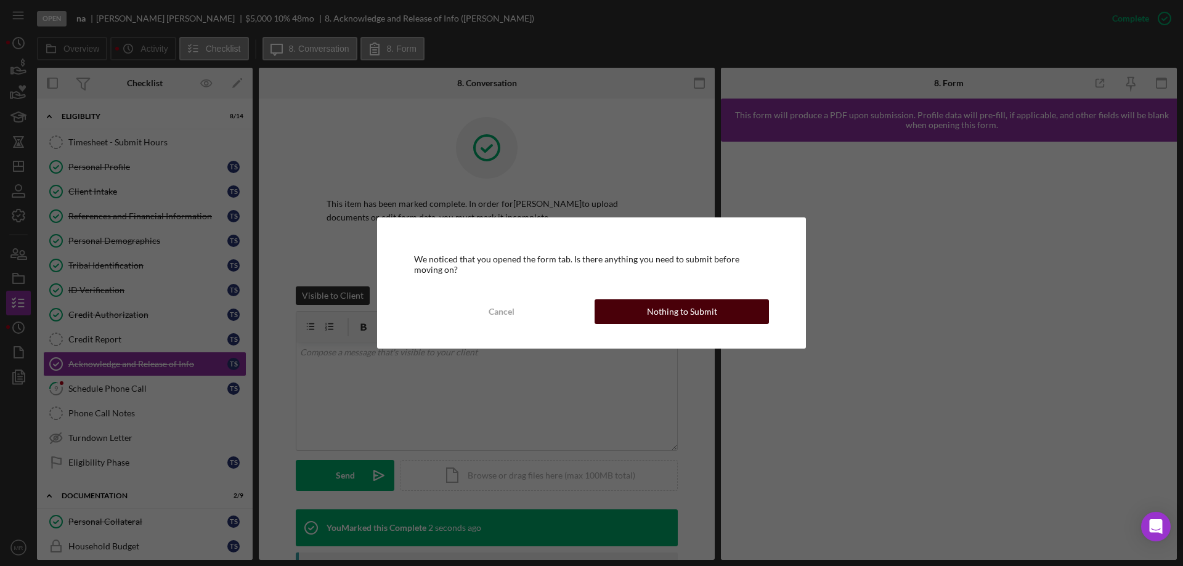
click at [635, 314] on button "Nothing to Submit" at bounding box center [681, 311] width 174 height 25
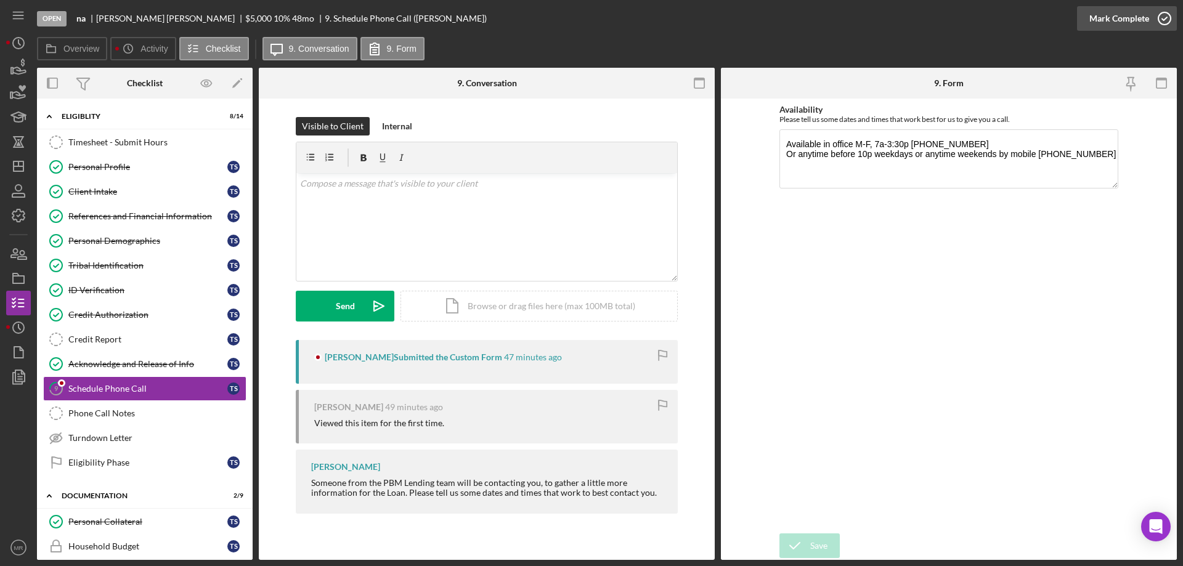
click at [1164, 20] on icon "button" at bounding box center [1164, 18] width 31 height 31
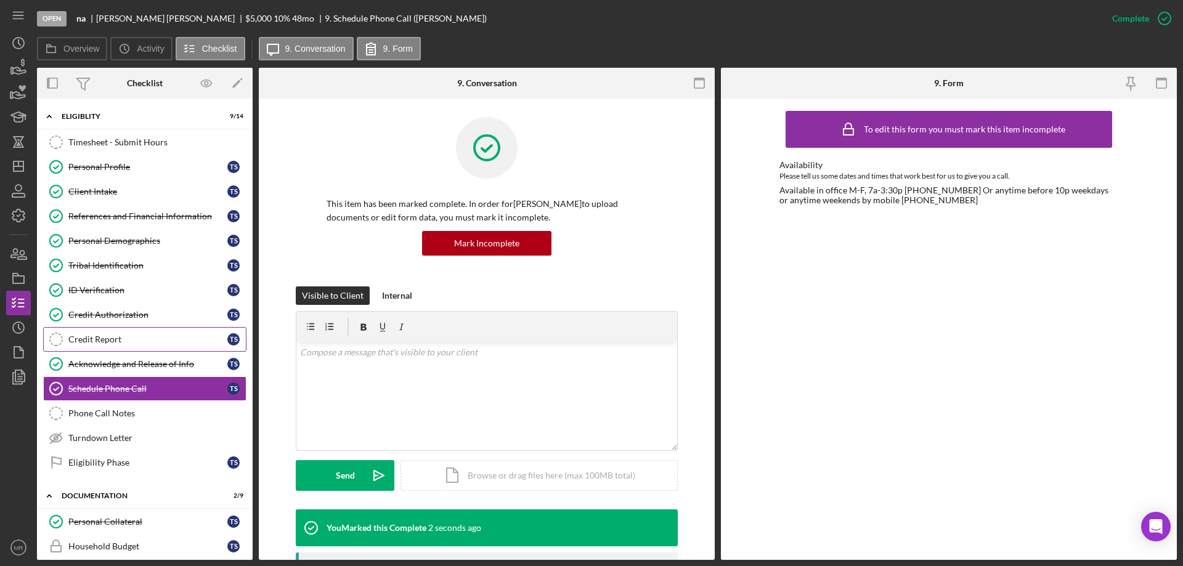
drag, startPoint x: 78, startPoint y: 340, endPoint x: 85, endPoint y: 338, distance: 7.0
click at [78, 339] on div "Credit Report" at bounding box center [147, 340] width 159 height 10
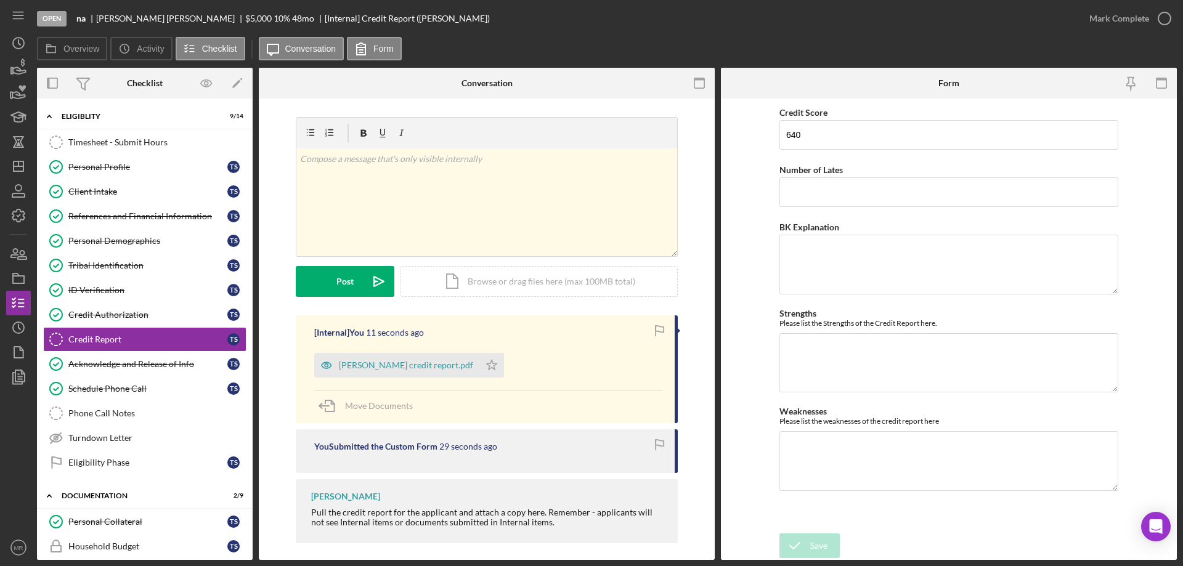
drag, startPoint x: 465, startPoint y: 364, endPoint x: 689, endPoint y: 321, distance: 227.7
click at [479, 365] on icon "Icon/Star" at bounding box center [491, 365] width 25 height 25
click at [1161, 20] on icon "button" at bounding box center [1164, 18] width 31 height 31
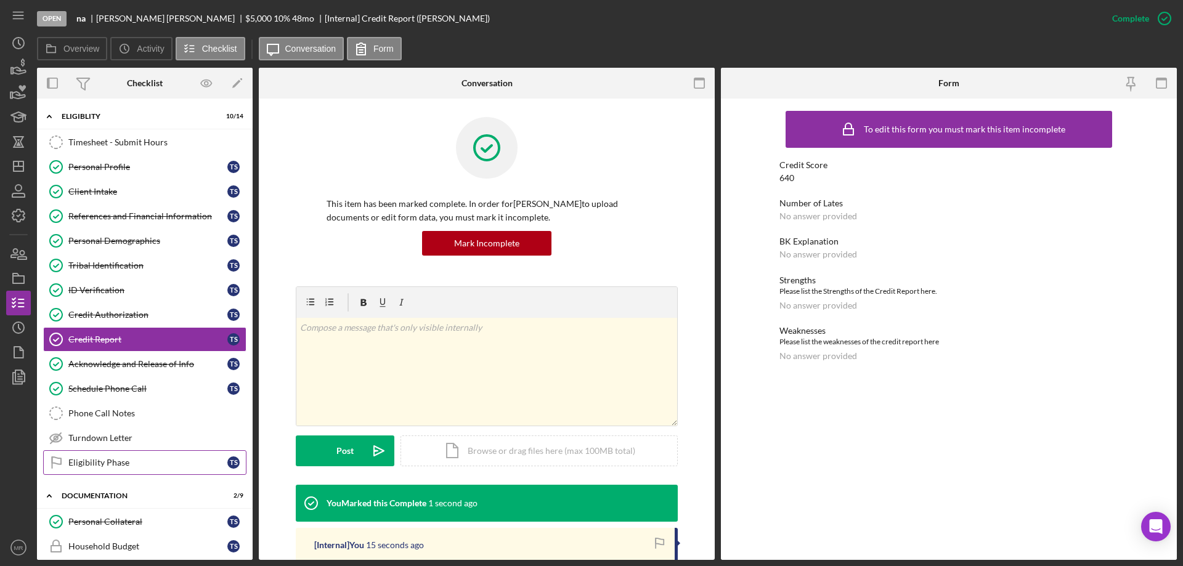
click at [105, 459] on div "Eligibility Phase" at bounding box center [147, 463] width 159 height 10
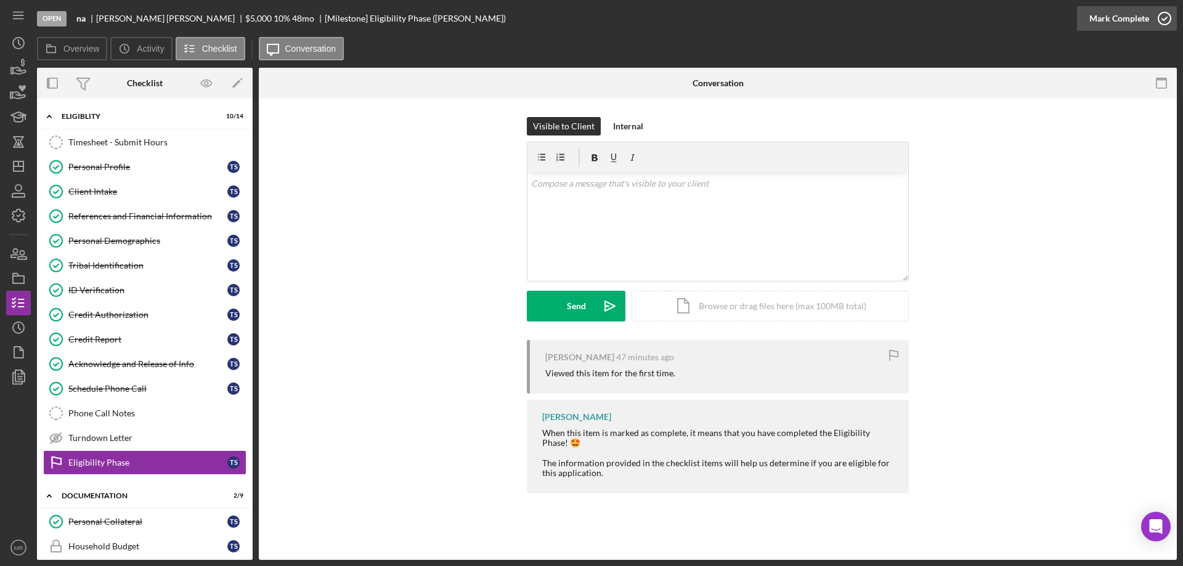
click at [1160, 22] on icon "button" at bounding box center [1164, 18] width 31 height 31
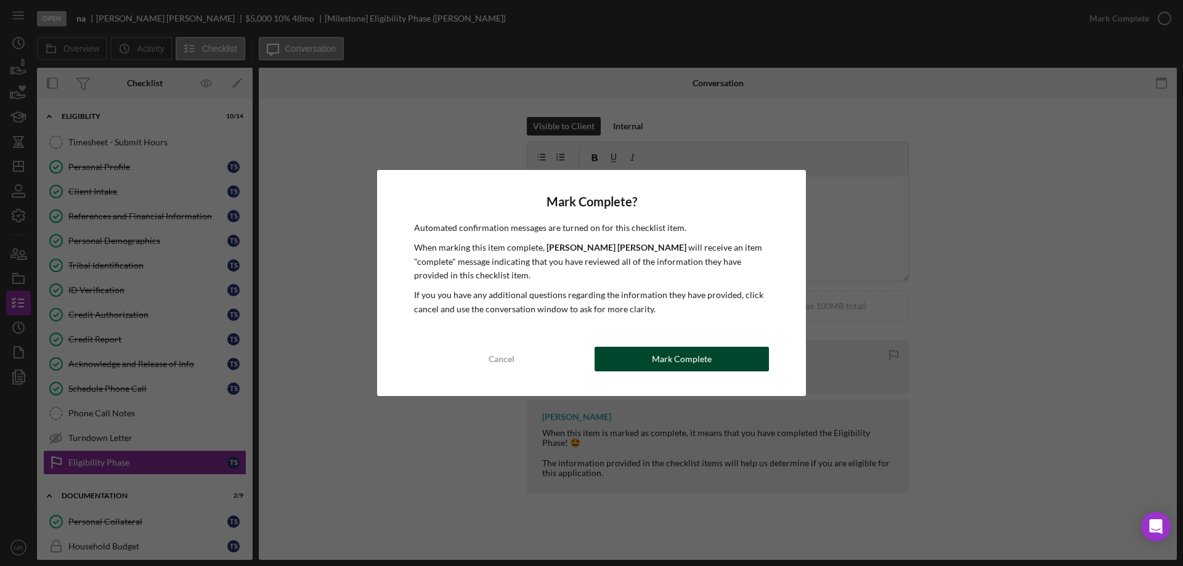
click at [672, 368] on div "Mark Complete" at bounding box center [682, 359] width 60 height 25
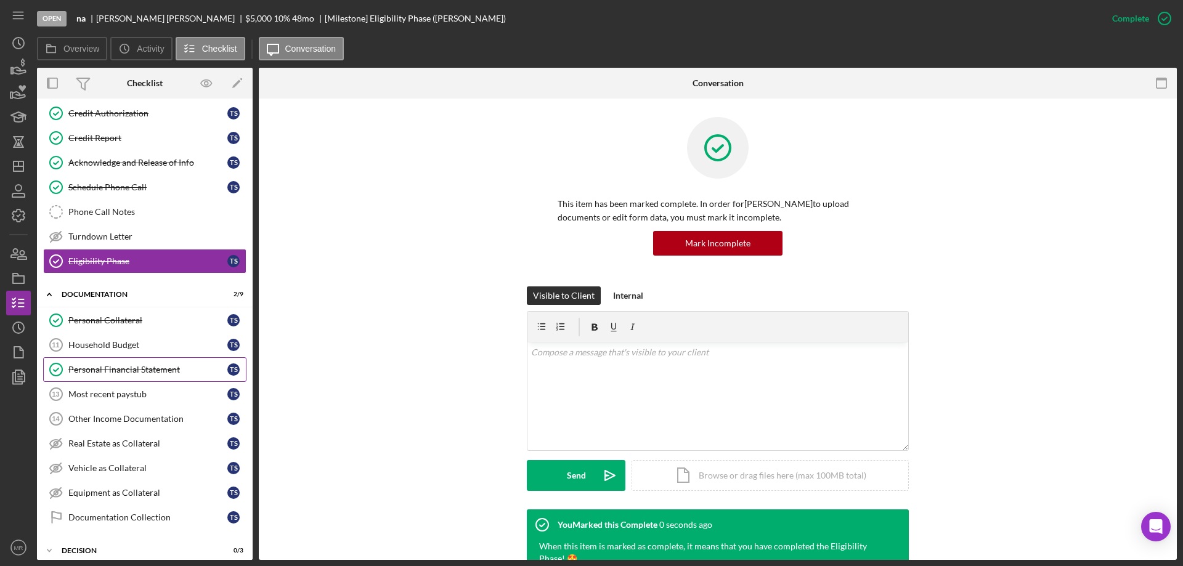
scroll to position [246, 0]
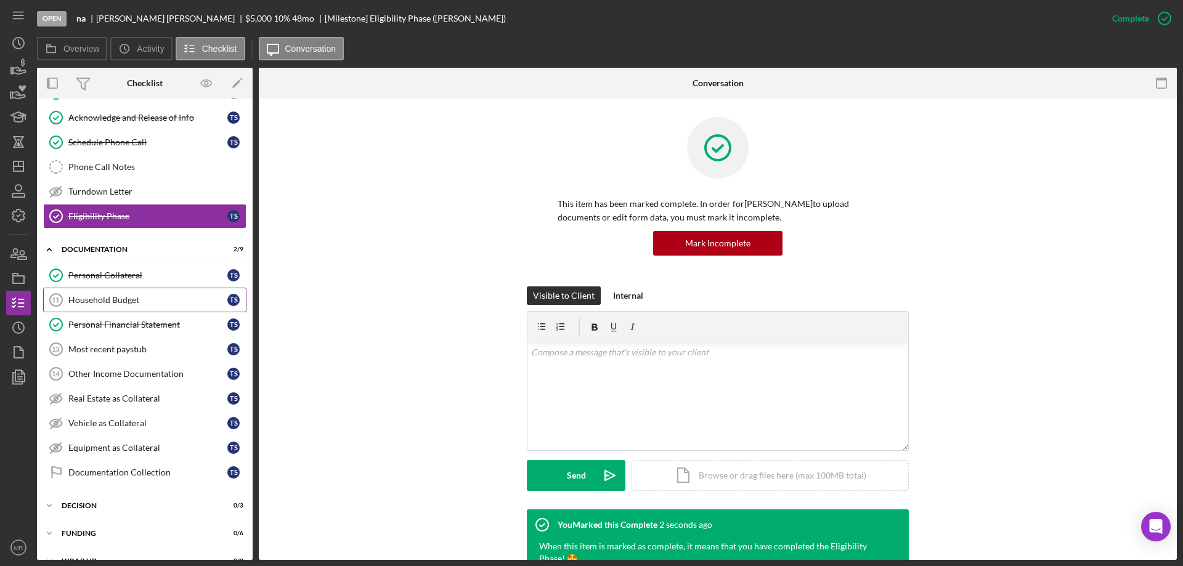
click at [94, 297] on div "Household Budget" at bounding box center [147, 300] width 159 height 10
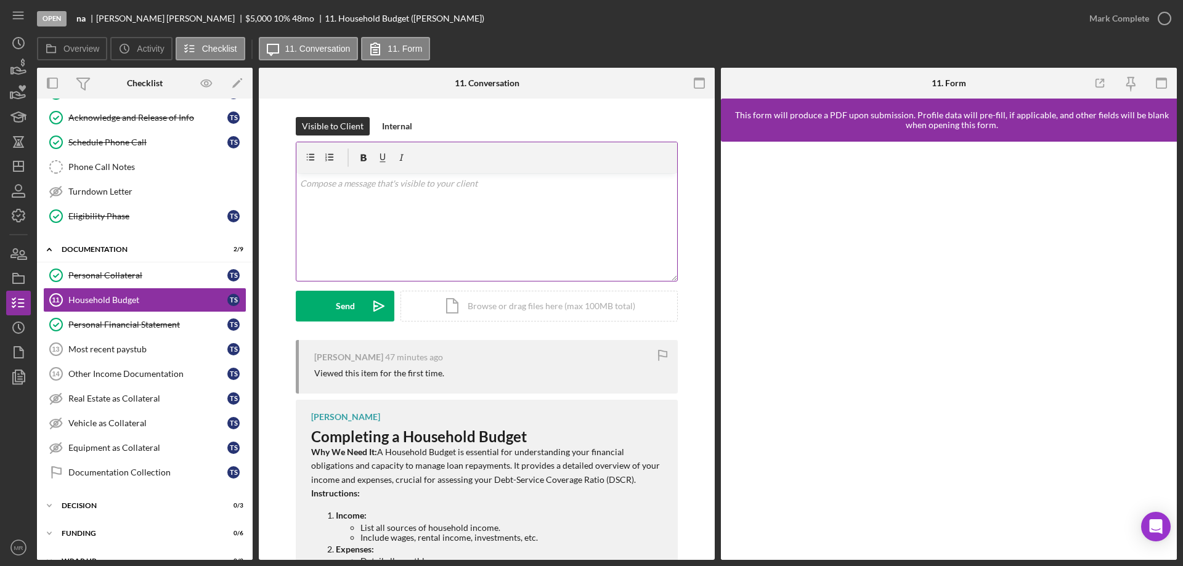
click at [410, 219] on div "v Color teal Color pink Remove color Add row above Add row below Add column bef…" at bounding box center [486, 227] width 381 height 108
drag, startPoint x: 466, startPoint y: 233, endPoint x: 442, endPoint y: 227, distance: 25.6
drag, startPoint x: 442, startPoint y: 227, endPoint x: 341, endPoint y: 305, distance: 127.3
click at [341, 305] on div "Send" at bounding box center [345, 306] width 19 height 31
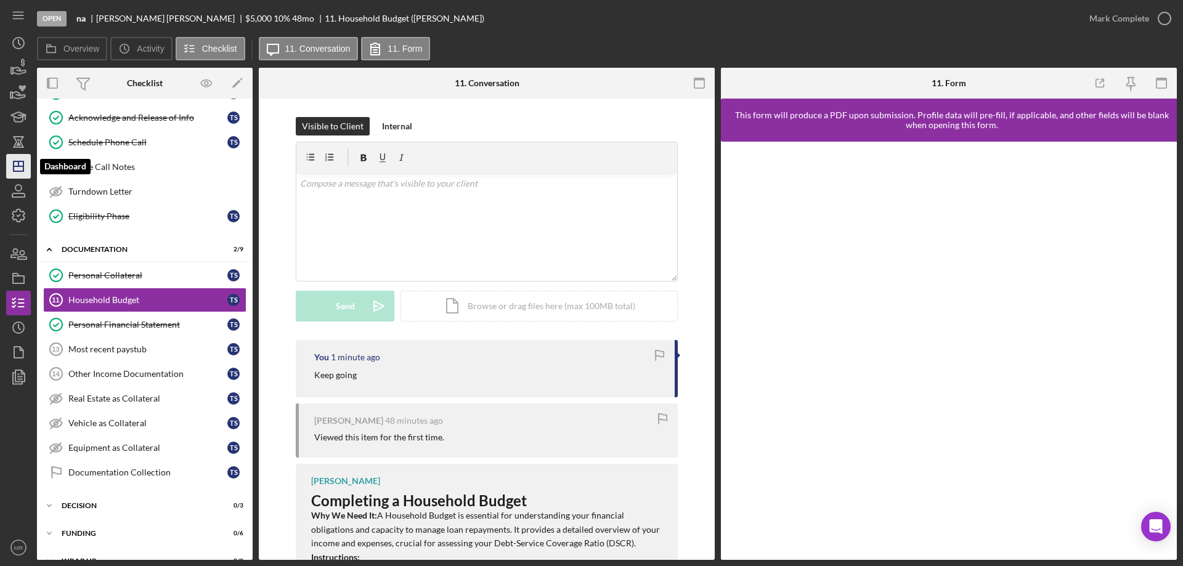
click at [15, 168] on icon "Icon/Dashboard" at bounding box center [18, 166] width 31 height 31
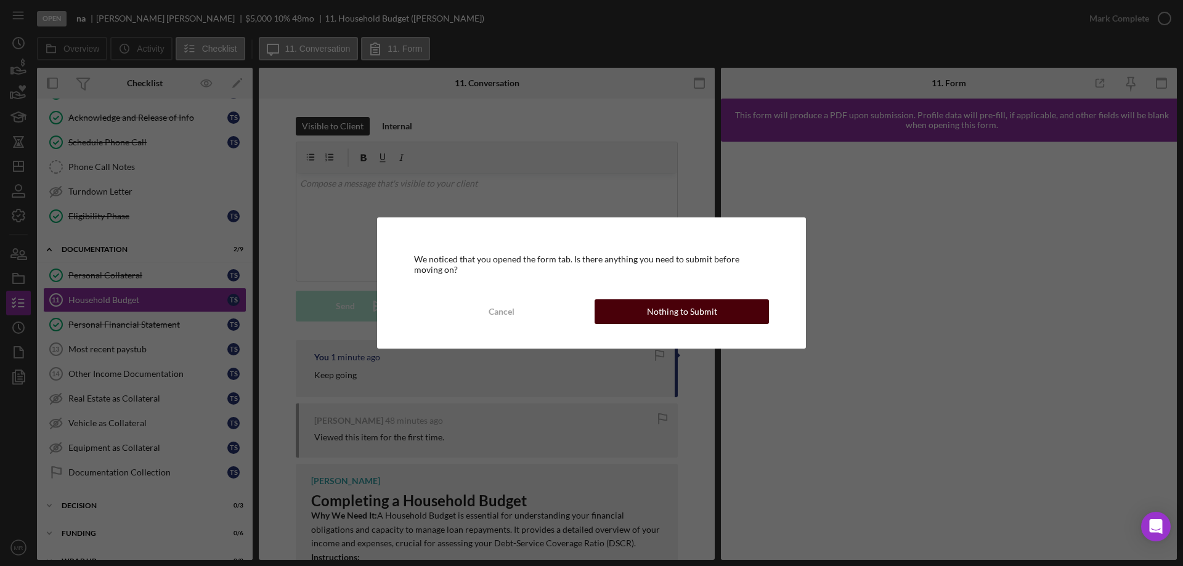
click at [696, 320] on div "Nothing to Submit" at bounding box center [682, 311] width 70 height 25
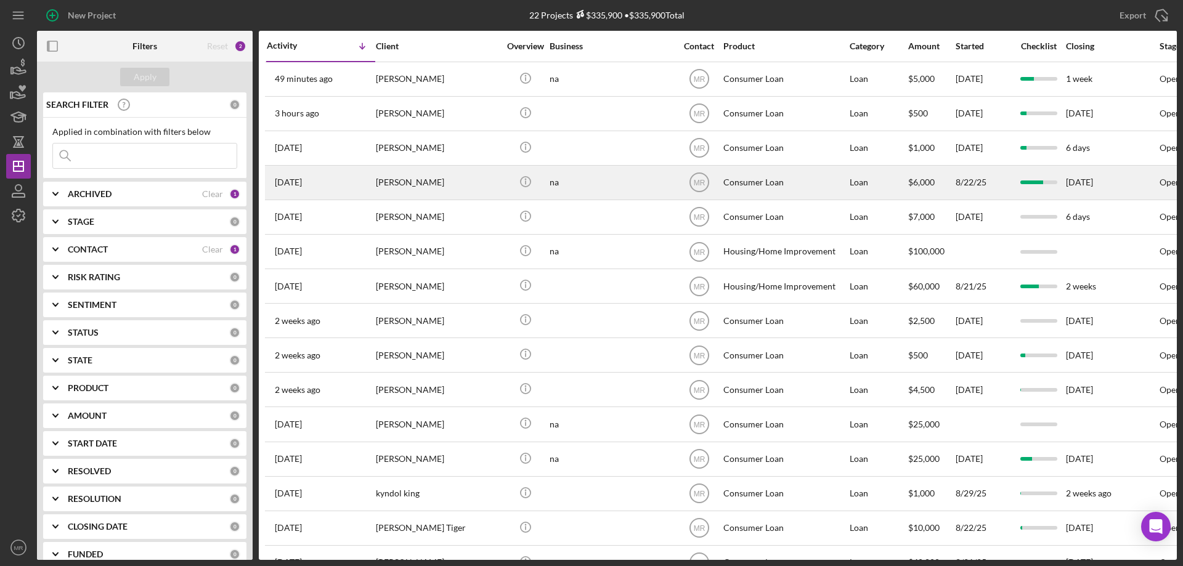
click at [437, 174] on div "[PERSON_NAME]" at bounding box center [437, 182] width 123 height 33
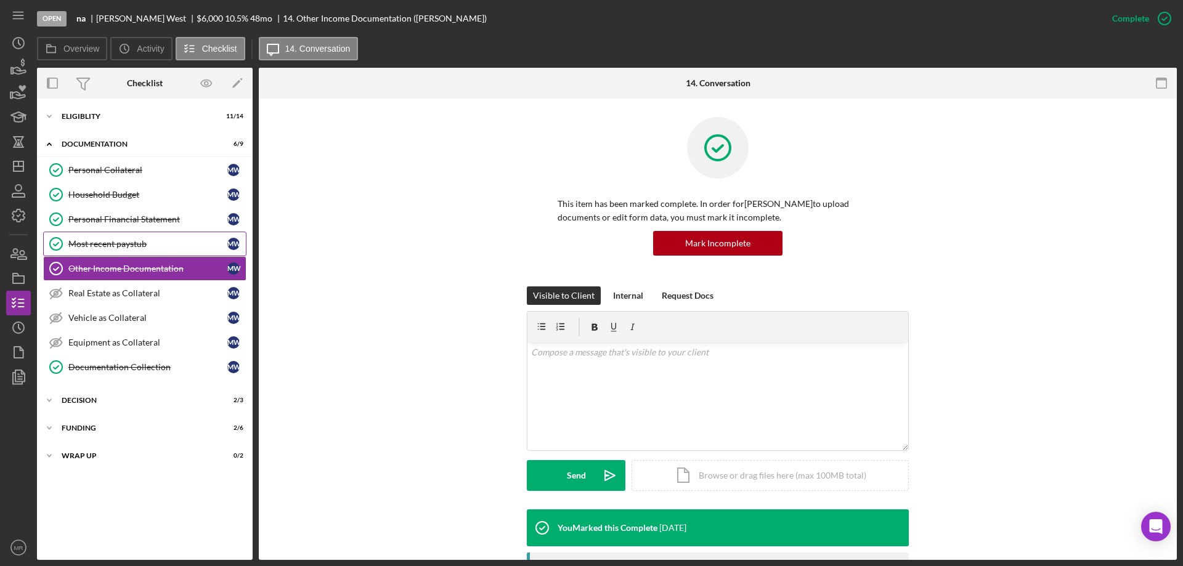
click at [111, 249] on div "Most recent paystub" at bounding box center [147, 244] width 159 height 10
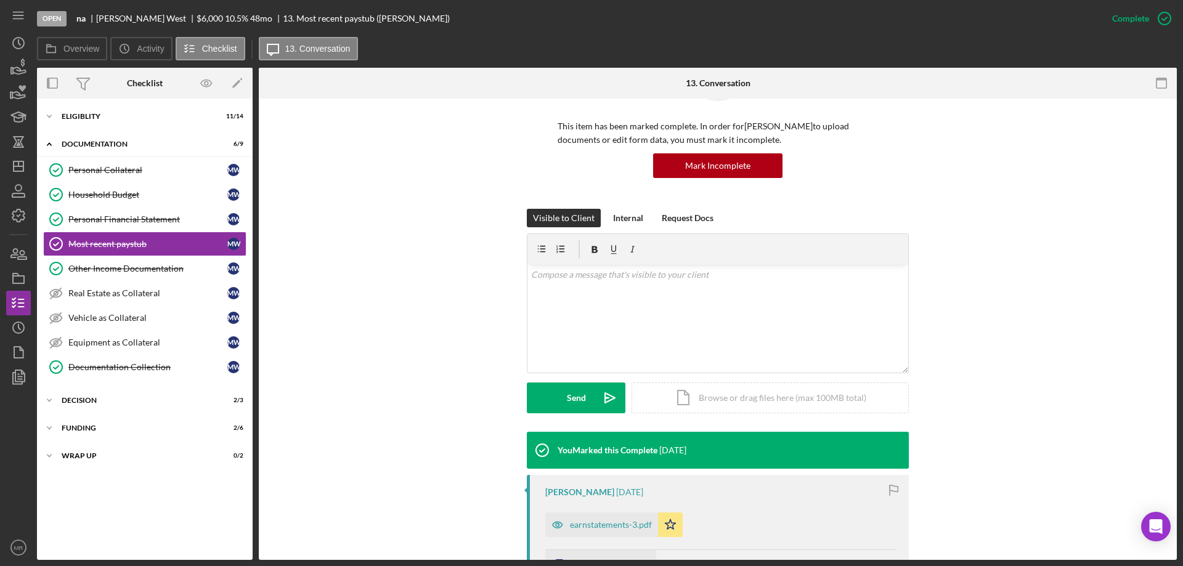
scroll to position [246, 0]
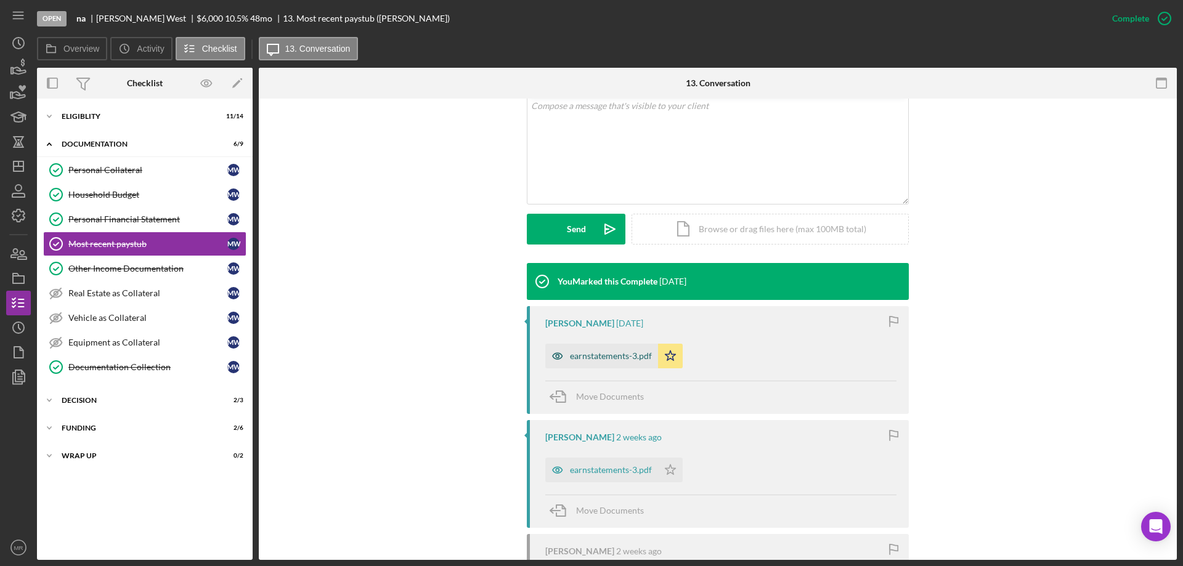
click at [617, 354] on div "earnstatements-3.pdf" at bounding box center [611, 356] width 82 height 10
